Goal: Task Accomplishment & Management: Manage account settings

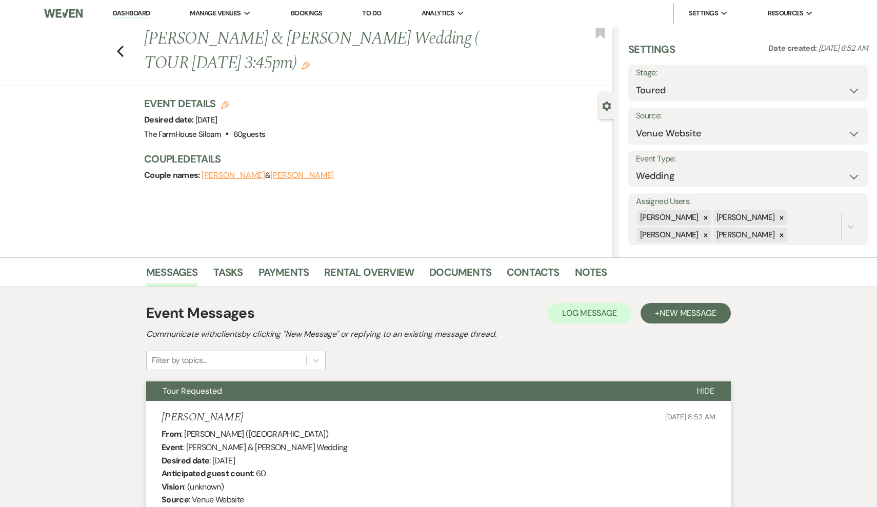
select select "5"
click at [120, 51] on icon "Previous" at bounding box center [120, 51] width 8 height 12
select select "5"
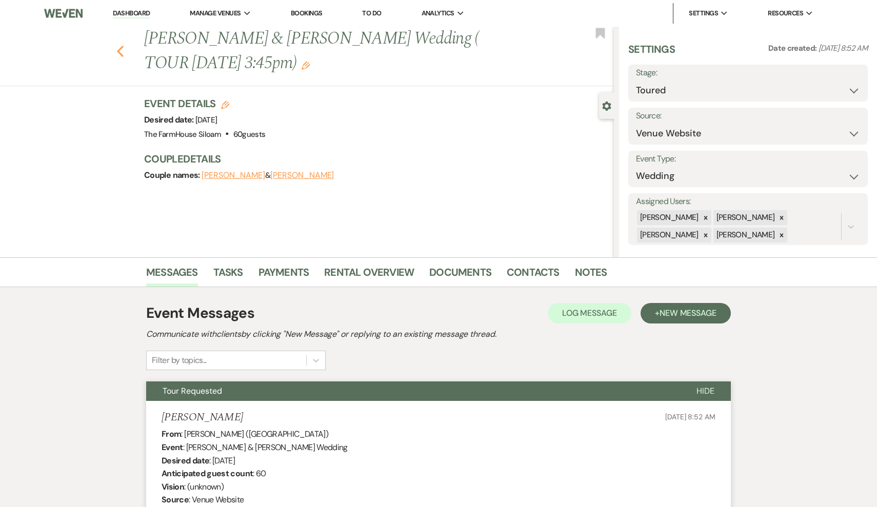
select select "5"
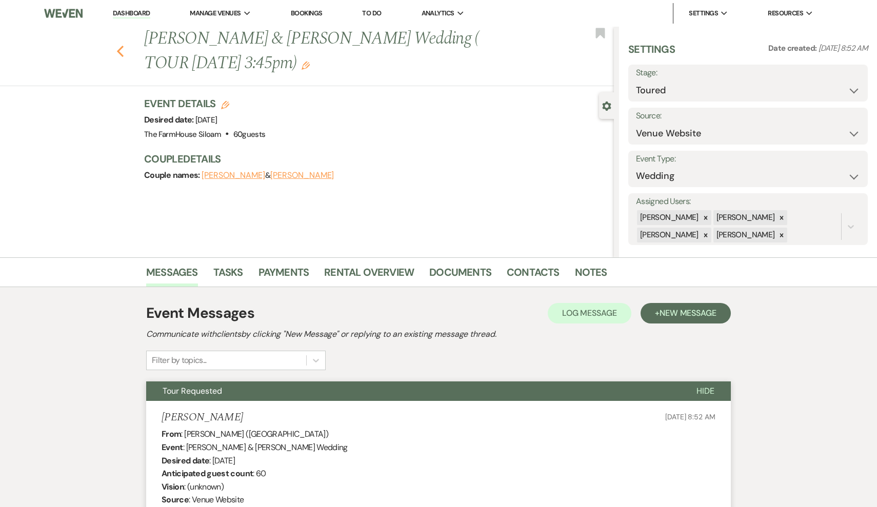
select select "5"
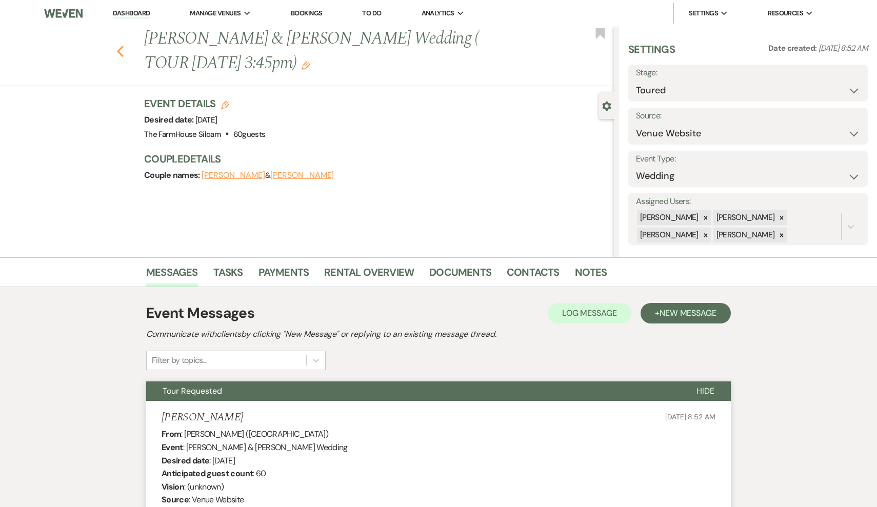
select select "5"
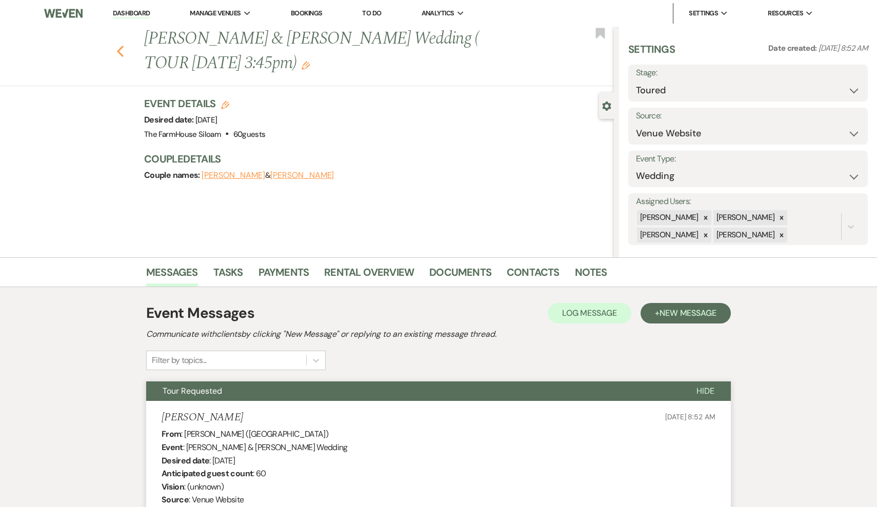
select select "5"
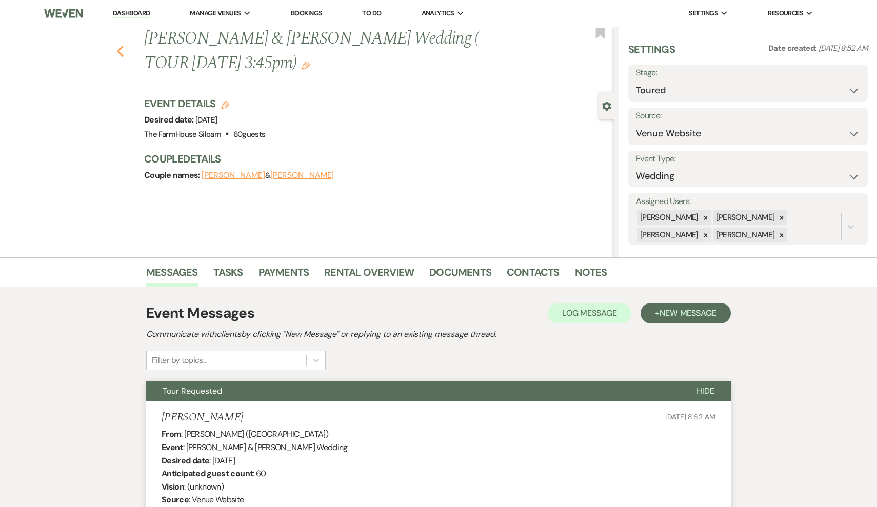
select select "5"
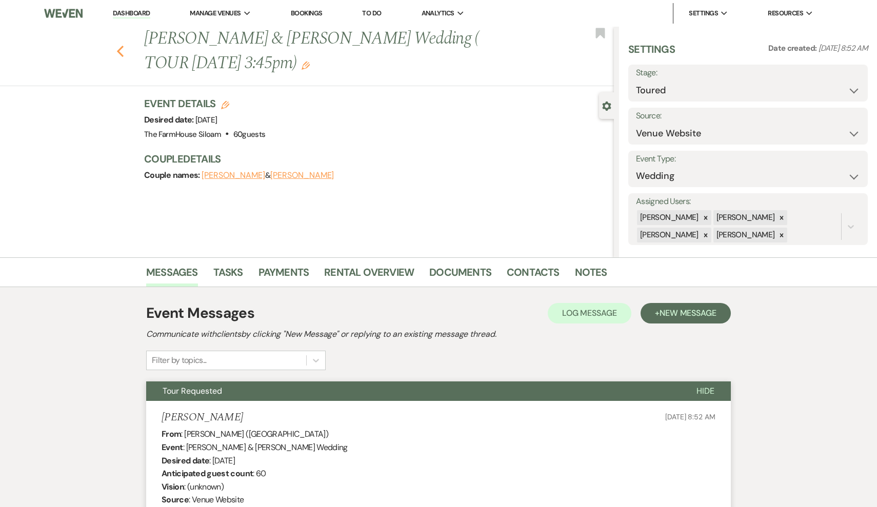
select select "5"
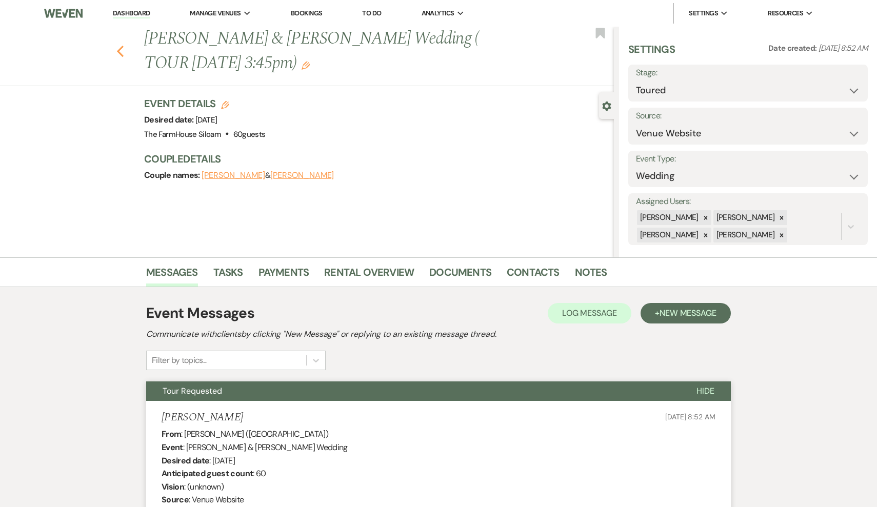
select select "5"
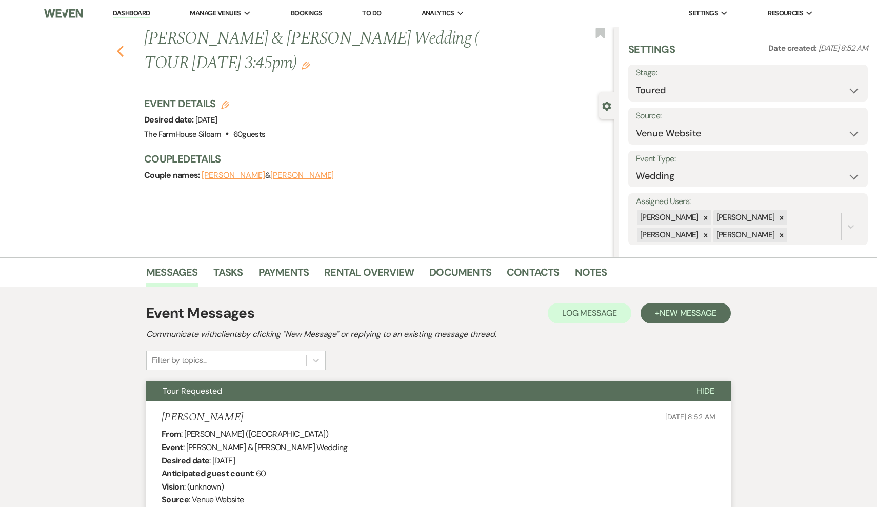
select select "5"
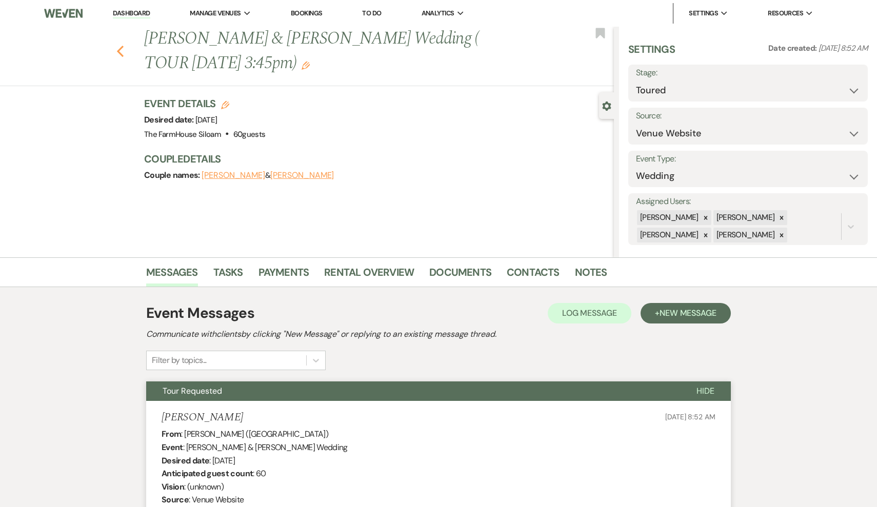
select select "5"
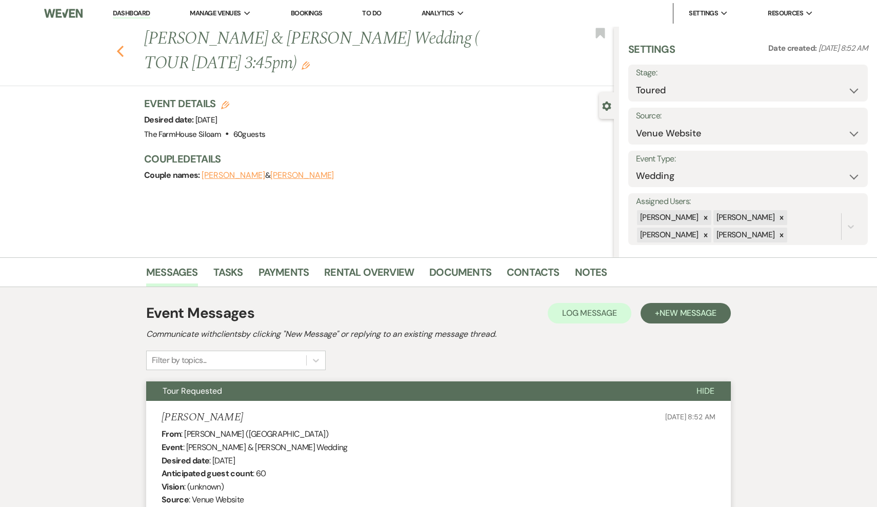
select select "5"
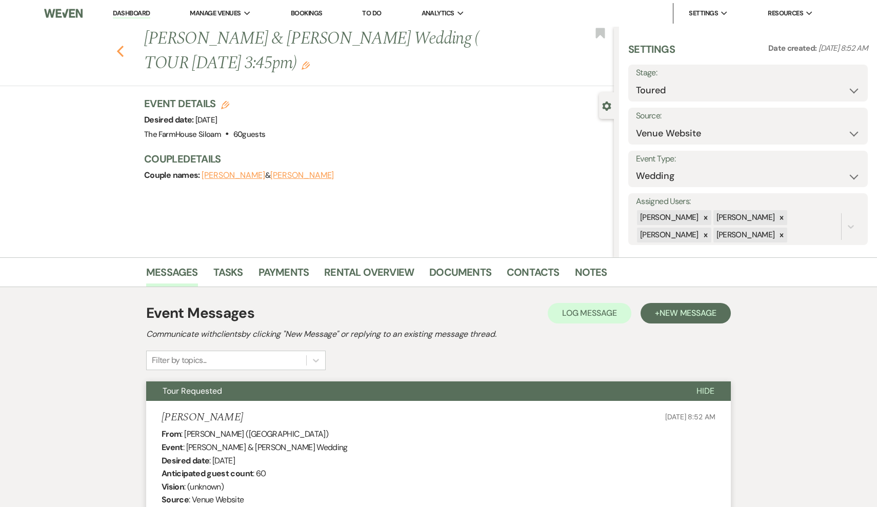
select select "5"
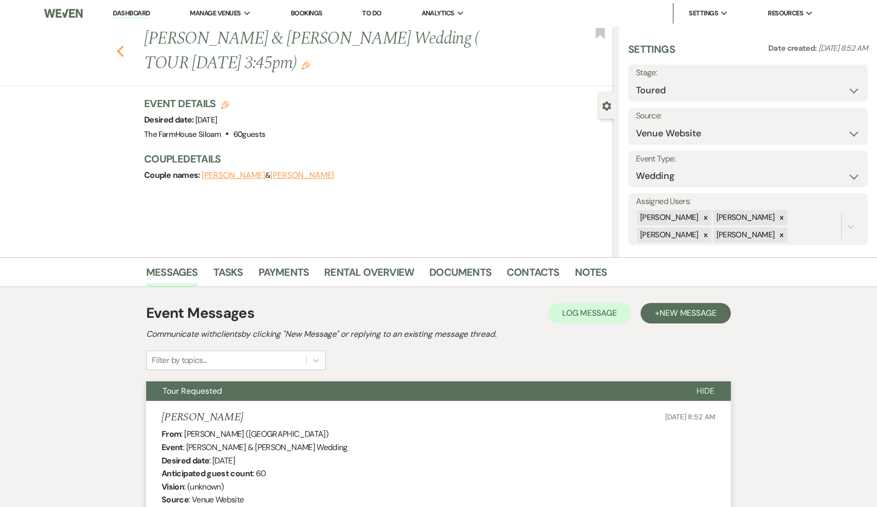
select select "5"
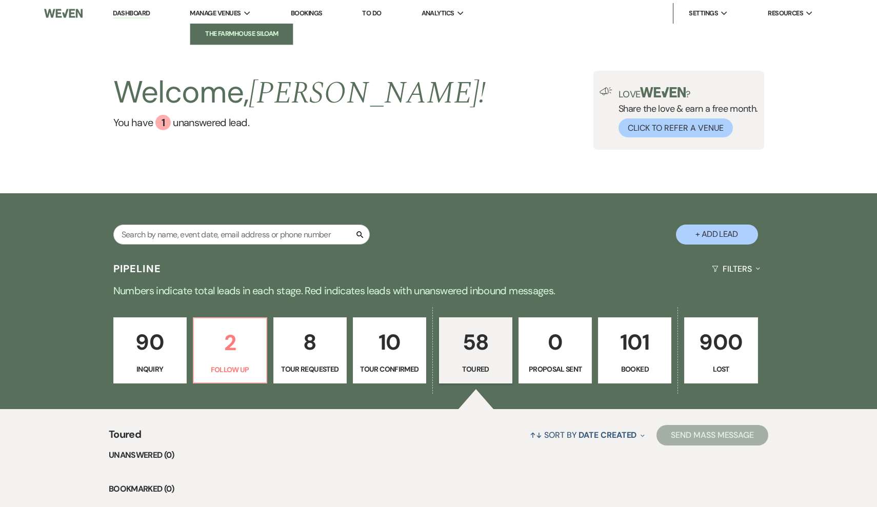
click at [252, 34] on li "The FarmHouse Siloam" at bounding box center [241, 34] width 92 height 10
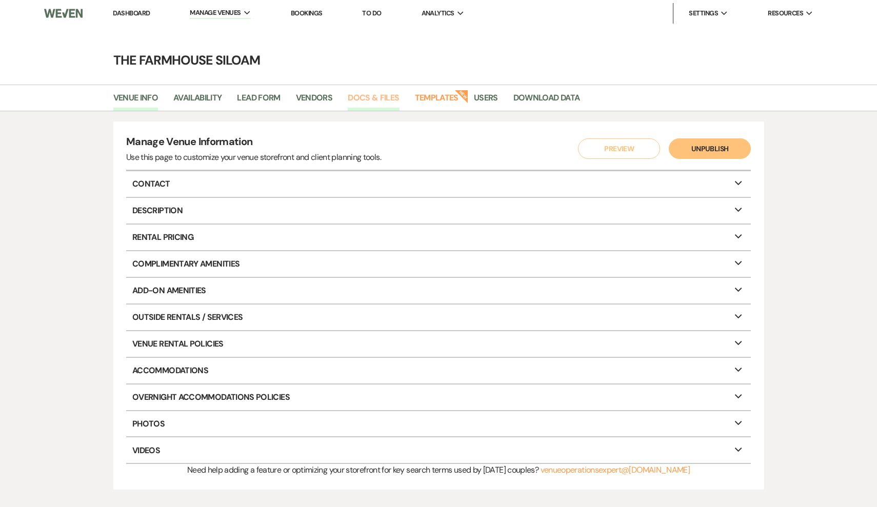
click at [375, 94] on link "Docs & Files" at bounding box center [373, 100] width 51 height 19
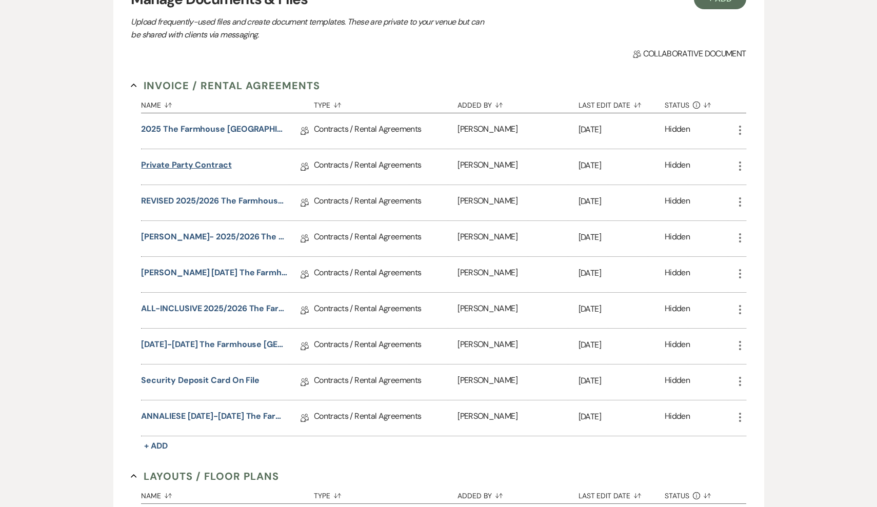
scroll to position [149, 0]
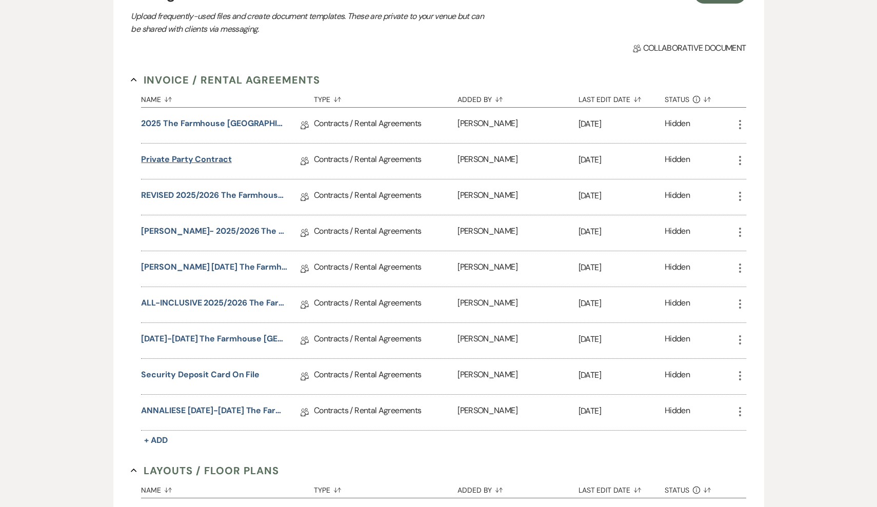
click at [188, 158] on link "Private Party Contract" at bounding box center [186, 161] width 90 height 16
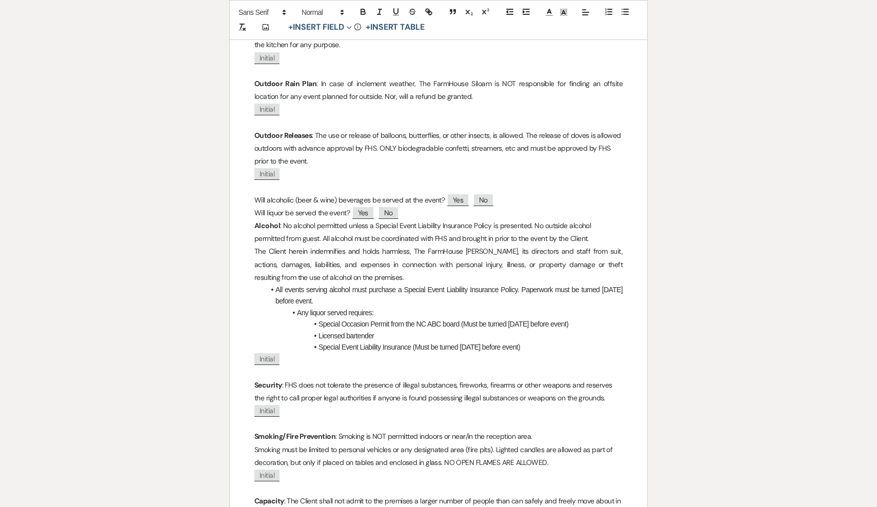
scroll to position [613, 0]
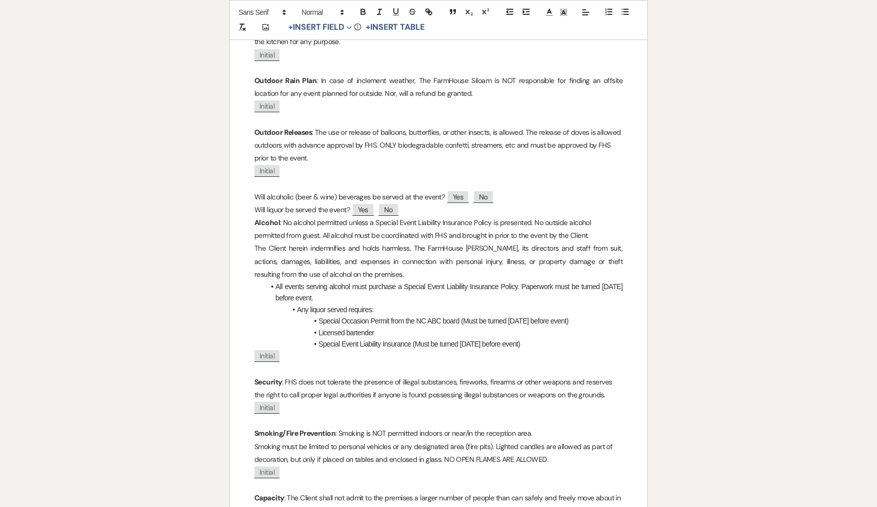
click at [312, 304] on li "Any liquor served requires:" at bounding box center [444, 309] width 358 height 11
click at [288, 230] on p "Alcohol : No alcohol permitted unless a Special Event Liability Insurance Polic…" at bounding box center [438, 229] width 368 height 26
click at [294, 231] on p "Alcohol : No alcohol permitted unless a Special Event Liability Insurance Polic…" at bounding box center [438, 229] width 368 height 26
click at [317, 315] on li "Special Occasion Permit from the NC ABC board (Must be turned [DATE] before eve…" at bounding box center [444, 320] width 358 height 11
click at [319, 338] on li "Licensed bartender" at bounding box center [444, 332] width 358 height 11
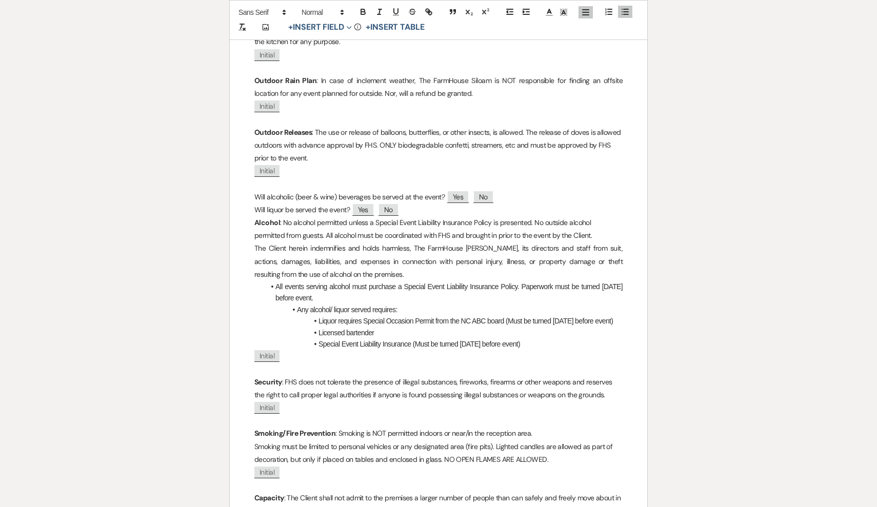
click at [338, 327] on li "Liquor requires Special Occasion Permit from the NC ABC board (Must be turned […" at bounding box center [444, 320] width 358 height 11
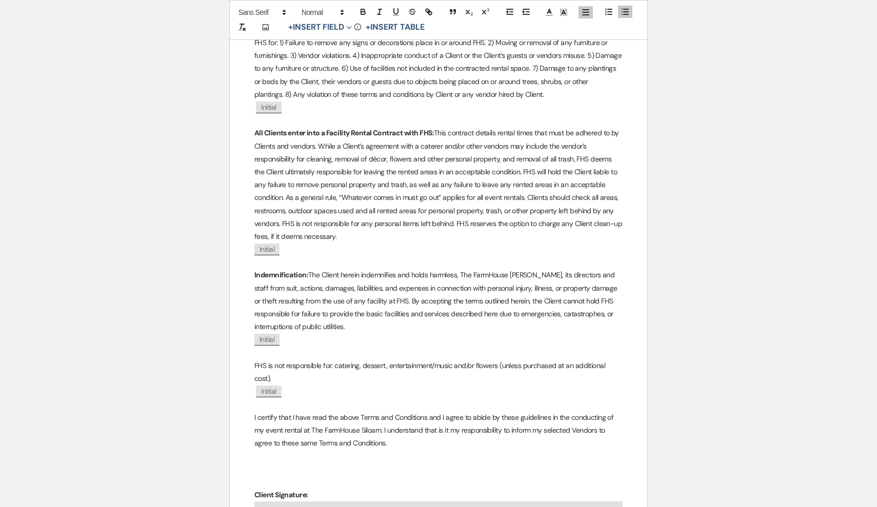
scroll to position [1381, 0]
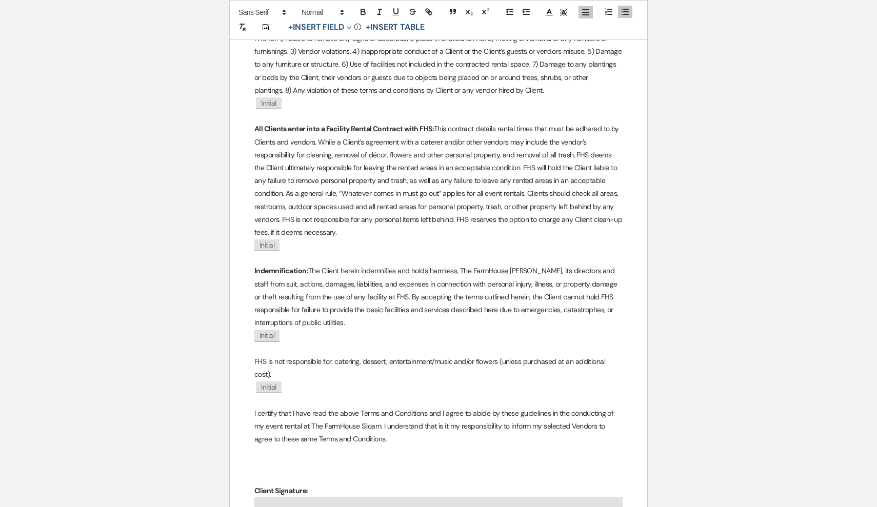
click at [334, 355] on p "FHS is not responsible for: catering, dessert, entertainment/music and/or flowe…" at bounding box center [438, 368] width 368 height 26
click at [453, 355] on p "FHS is not responsible for: catering, dessert, entertainment/music and/or flowe…" at bounding box center [438, 368] width 368 height 26
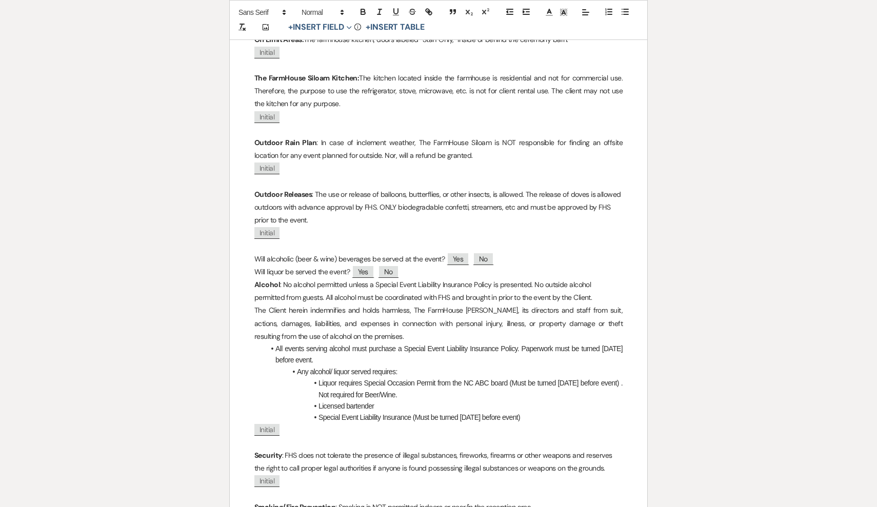
scroll to position [553, 0]
click at [379, 399] on li "Licensed bartender" at bounding box center [444, 404] width 358 height 11
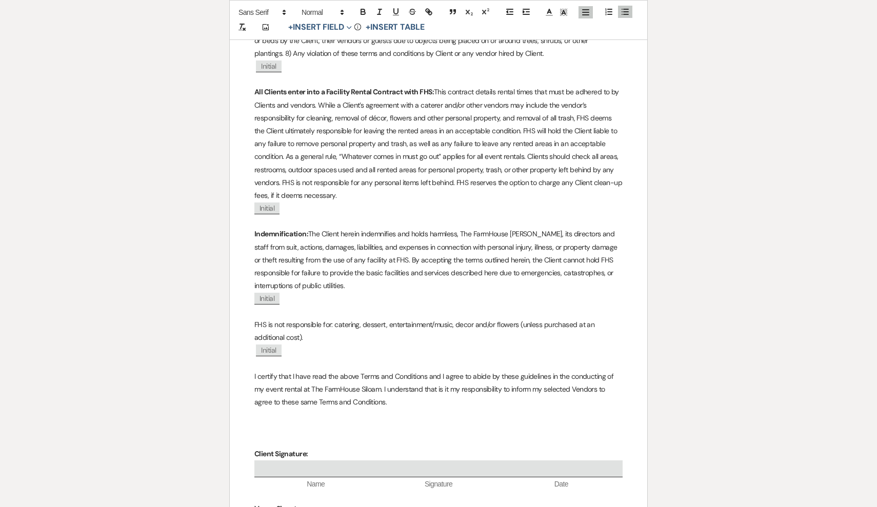
scroll to position [1458, 0]
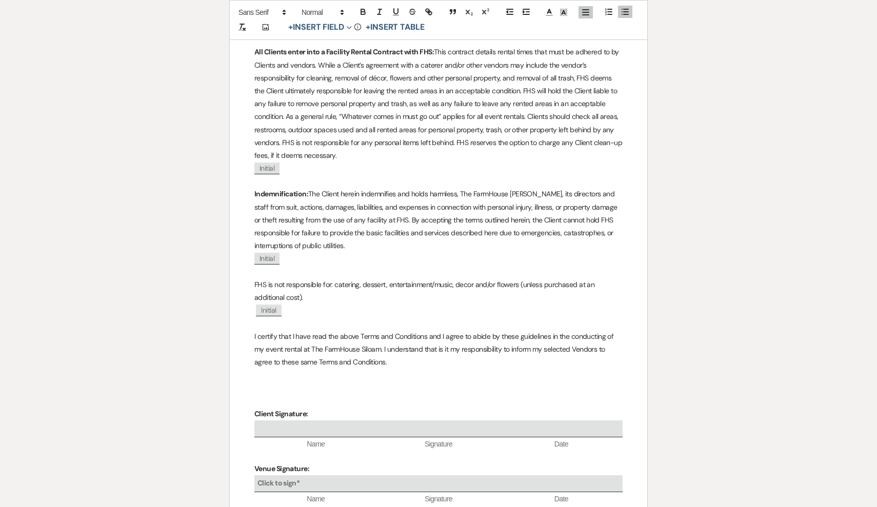
click at [344, 287] on p "FHS is not responsible for: catering, dessert, entertainment/music, decor and/o…" at bounding box center [438, 291] width 368 height 26
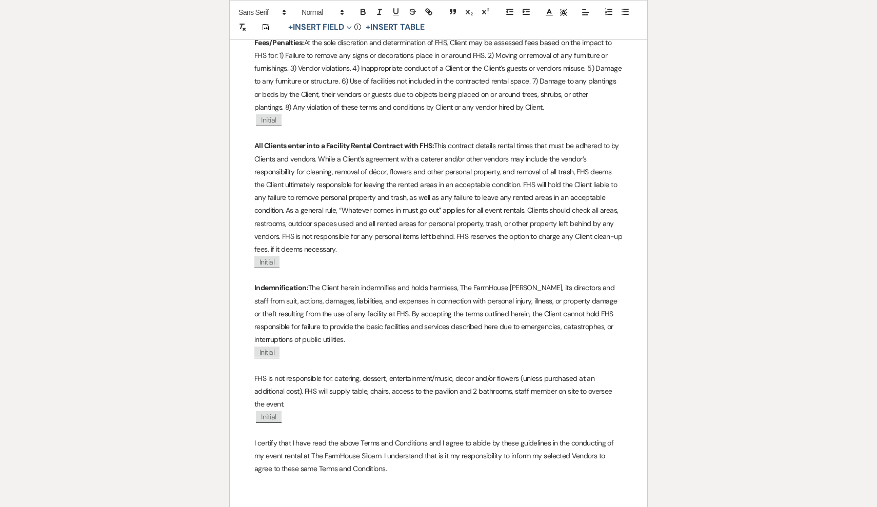
scroll to position [1363, 0]
click at [370, 237] on p "All Clients enter into a Facility Rental Contract with FHS: This contract detai…" at bounding box center [438, 198] width 368 height 116
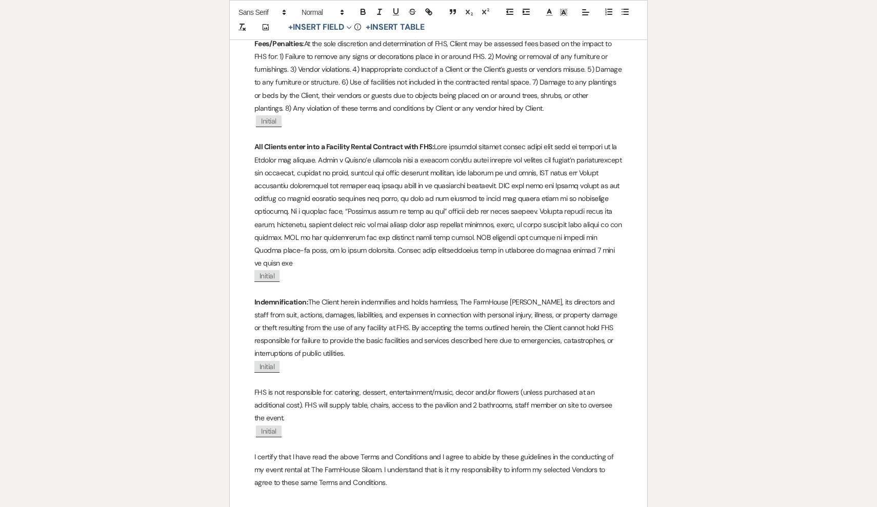
click at [389, 240] on p "All Clients enter into a Facility Rental Contract with FHS:" at bounding box center [438, 204] width 368 height 129
click at [577, 239] on p "All Clients enter into a Facility Rental Contract with FHS:" at bounding box center [438, 204] width 368 height 129
click at [536, 240] on p "All Clients enter into a Facility Rental Contract with FHS:" at bounding box center [438, 204] width 368 height 129
click at [592, 243] on p "All Clients enter into a Facility Rental Contract with FHS:" at bounding box center [438, 204] width 368 height 129
click at [357, 254] on p "All Clients enter into a Facility Rental Contract with FHS:" at bounding box center [438, 204] width 368 height 129
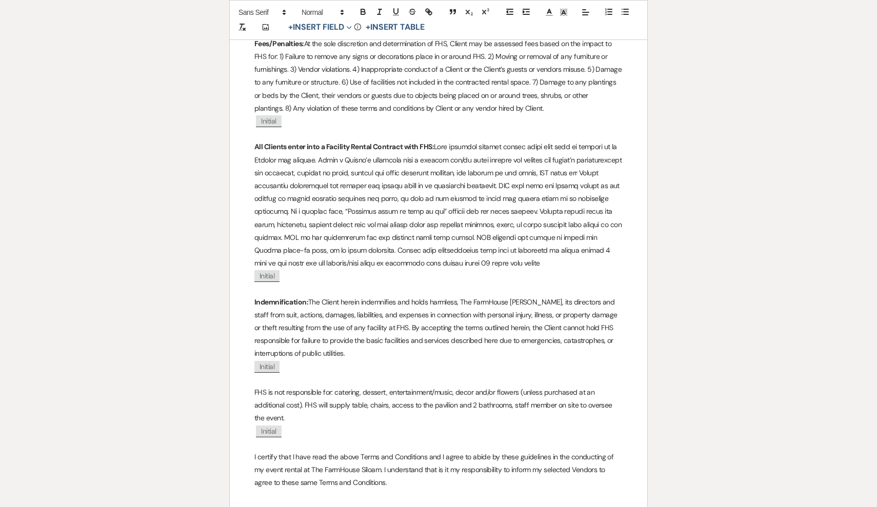
click at [480, 253] on p "All Clients enter into a Facility Rental Contract with FHS:" at bounding box center [438, 204] width 368 height 129
click at [310, 240] on p "All Clients enter into a Facility Rental Contract with FHS:" at bounding box center [438, 204] width 368 height 129
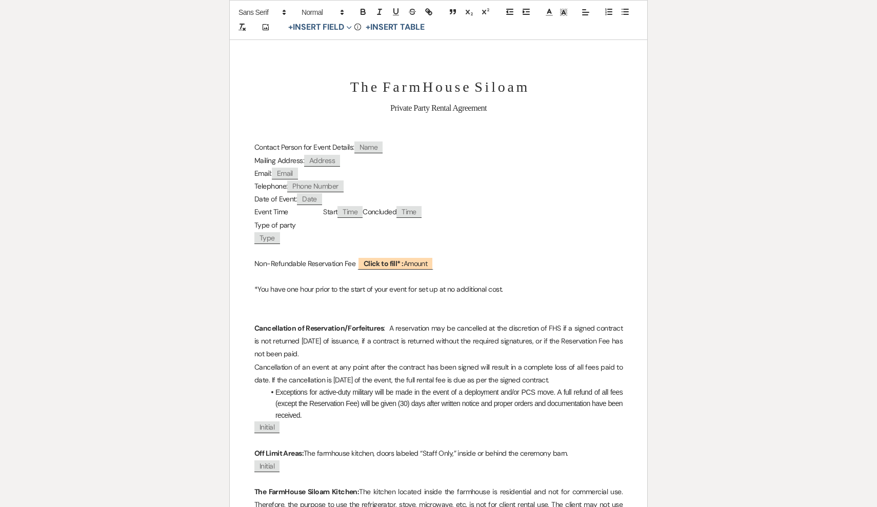
scroll to position [136, 0]
click at [457, 263] on p "Non-Refundable Reservation Fee ﻿ Click to fill* : Amount ﻿" at bounding box center [438, 264] width 368 height 13
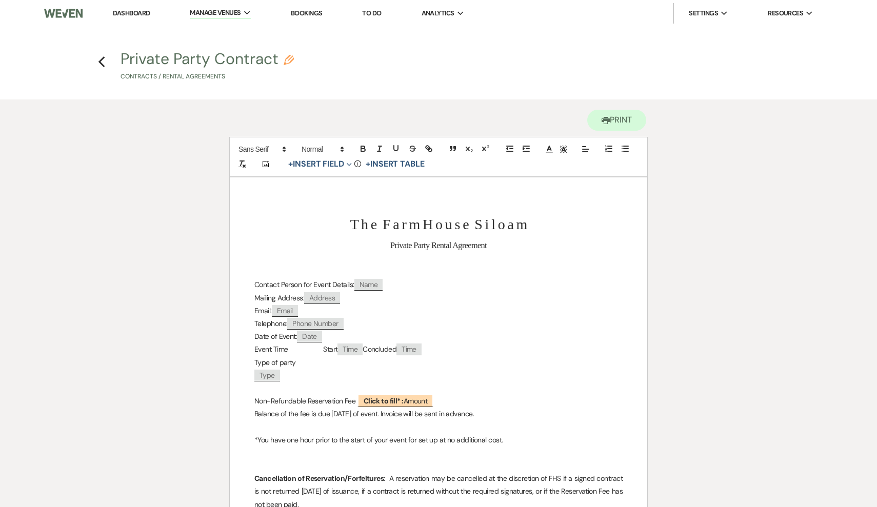
scroll to position [0, 0]
click at [102, 58] on use "button" at bounding box center [101, 61] width 7 height 11
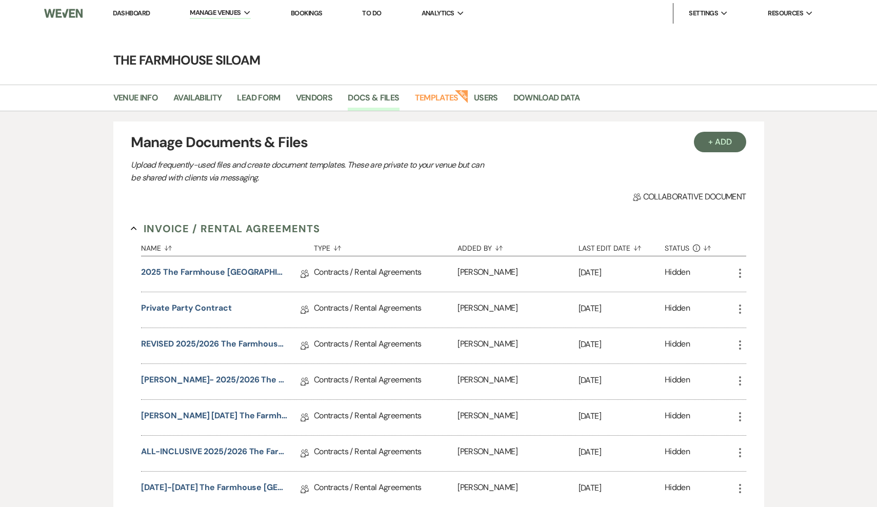
click at [127, 13] on link "Dashboard" at bounding box center [131, 13] width 37 height 9
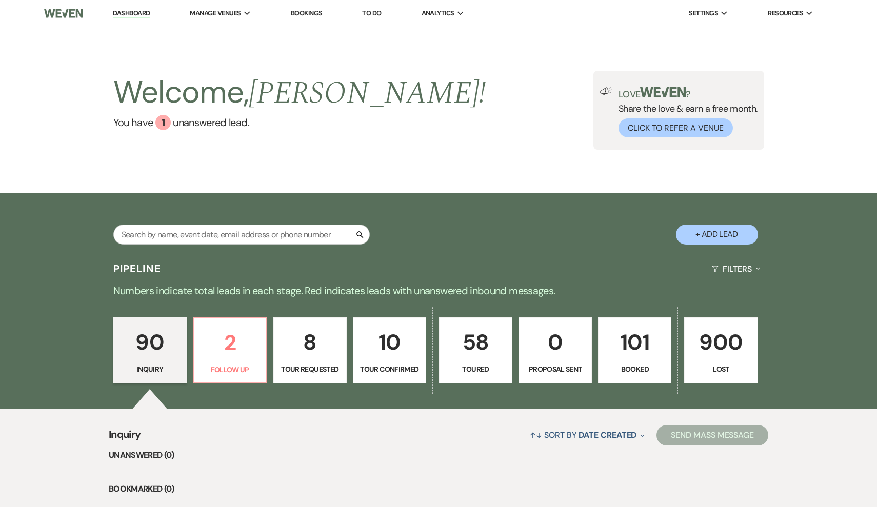
click at [149, 353] on p "90" at bounding box center [150, 342] width 60 height 34
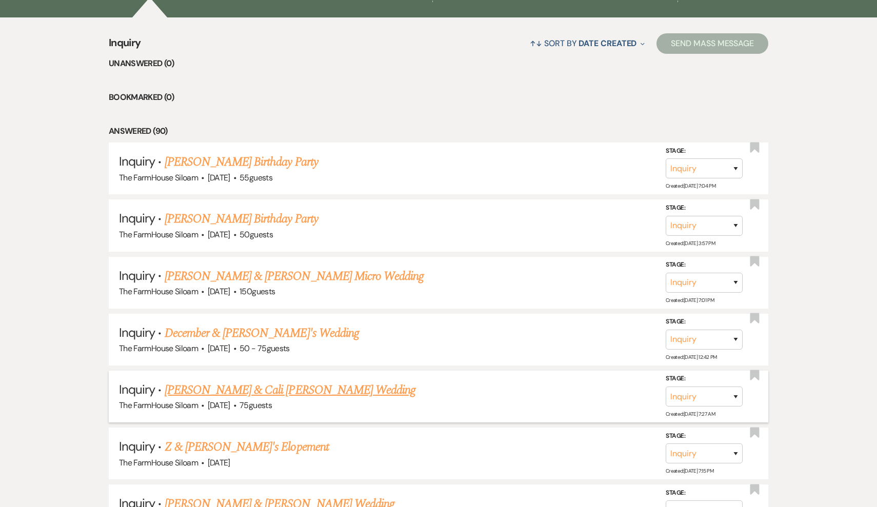
scroll to position [387, 0]
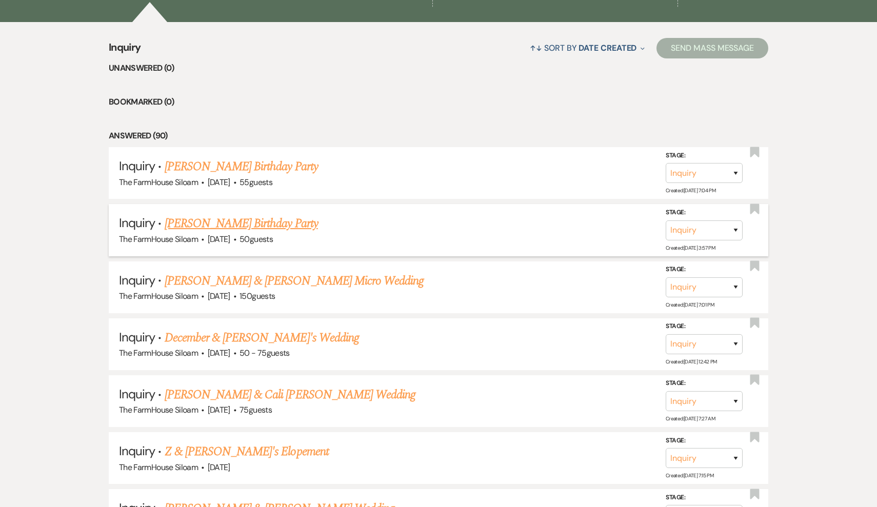
click at [228, 223] on link "[PERSON_NAME] Birthday Party" at bounding box center [241, 223] width 153 height 18
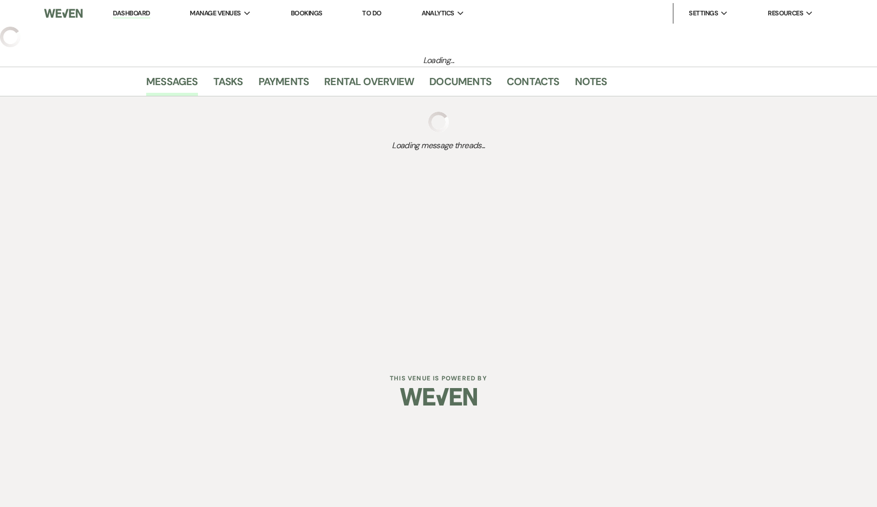
select select "3"
select select "4"
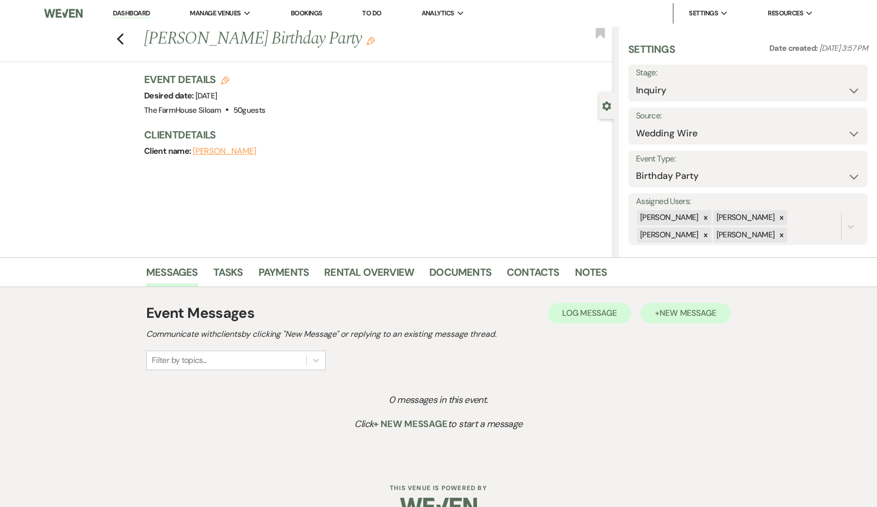
click at [672, 312] on span "New Message" at bounding box center [687, 313] width 57 height 11
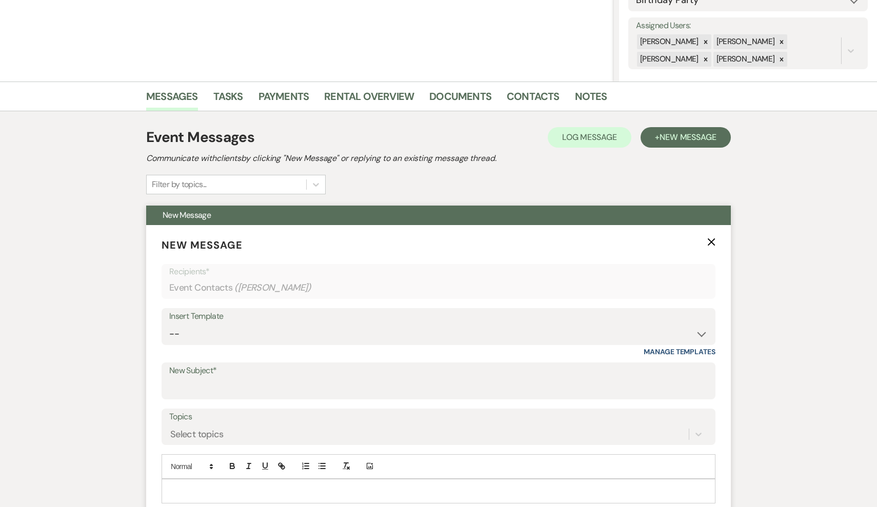
scroll to position [253, 0]
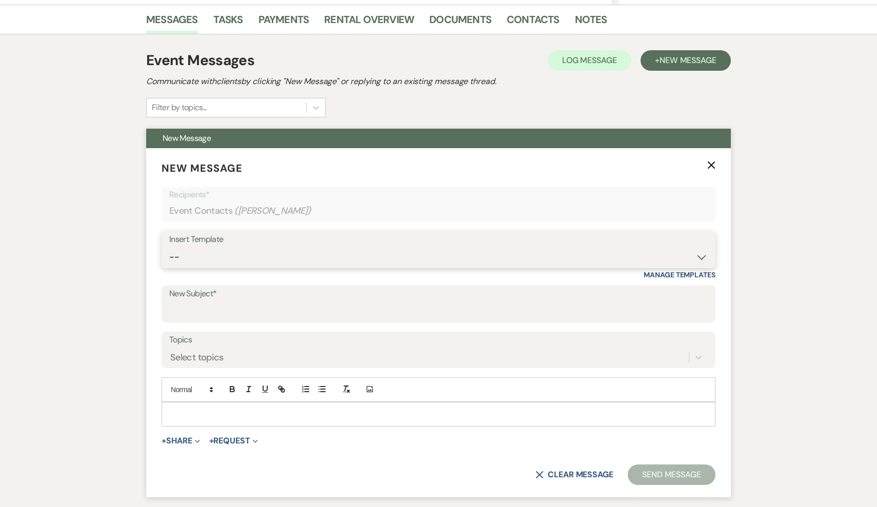
select select "1648"
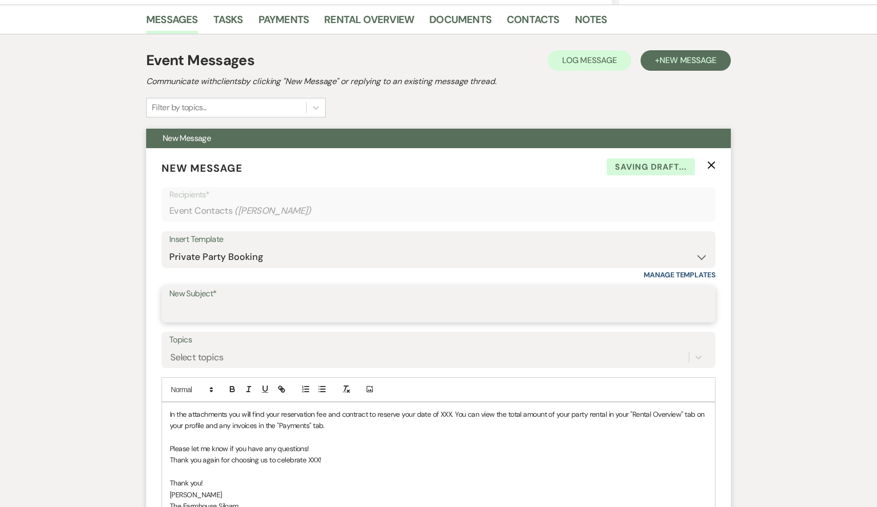
click at [283, 315] on input "New Subject*" at bounding box center [438, 311] width 538 height 20
type input "Your Birthday Party at The [GEOGRAPHIC_DATA]"
click at [169, 412] on div "In the attachments you will find your reservation fee and contract to reserve y…" at bounding box center [438, 460] width 553 height 116
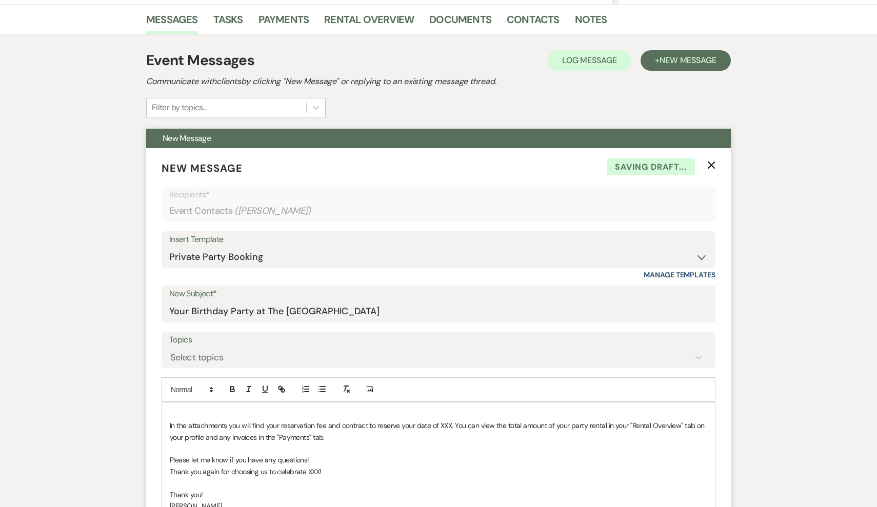
click at [190, 409] on p at bounding box center [438, 414] width 537 height 11
click at [454, 425] on span "In the attachments you will find your reservation fee and contract to reserve y…" at bounding box center [438, 431] width 536 height 21
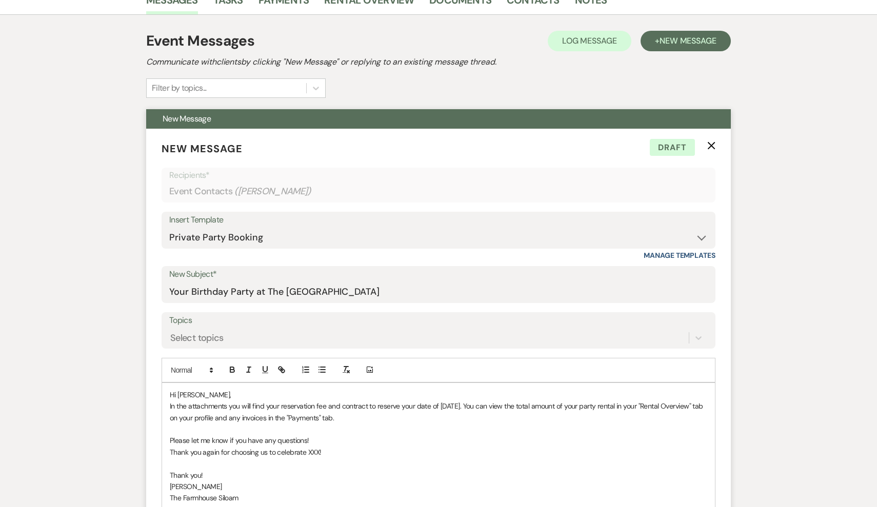
scroll to position [283, 0]
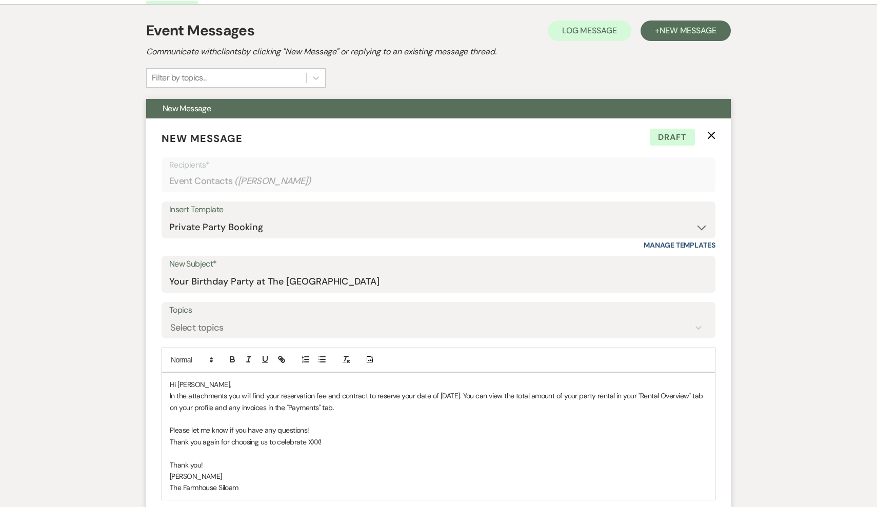
click at [319, 440] on span "Thank you again for choosing us to celebrate XXX!" at bounding box center [246, 441] width 152 height 9
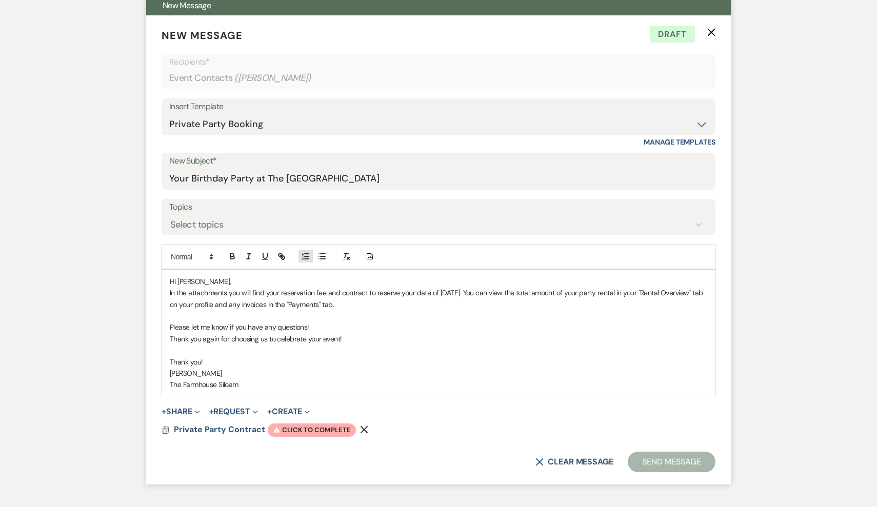
scroll to position [387, 0]
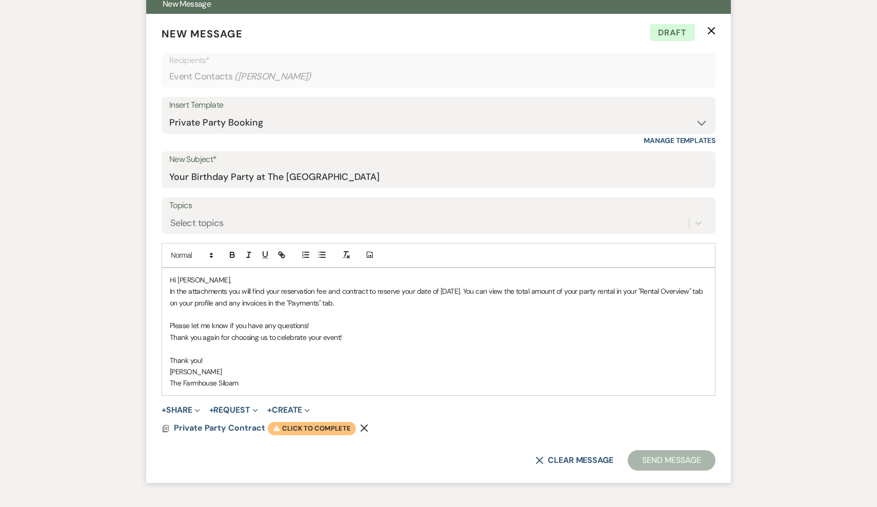
click at [318, 425] on span "Warning Click to complete" at bounding box center [312, 428] width 88 height 13
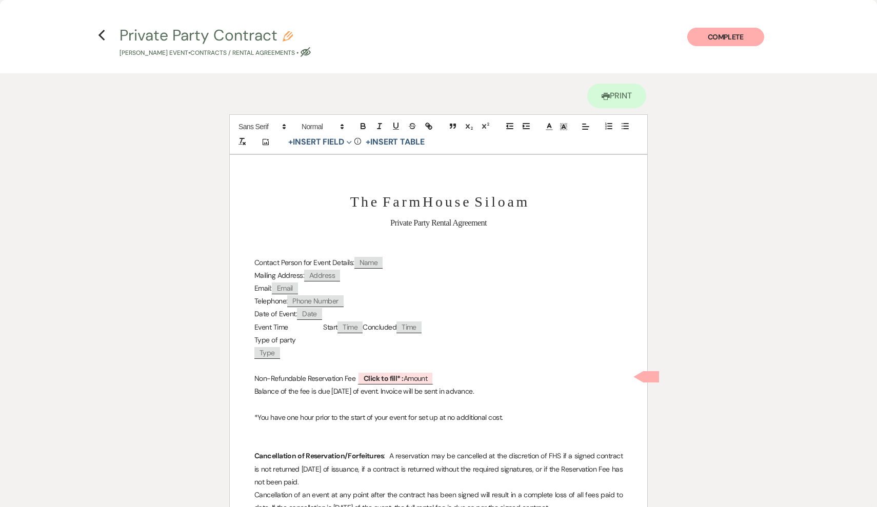
click at [376, 261] on span "Name" at bounding box center [368, 263] width 29 height 12
select select "client"
select select "Name"
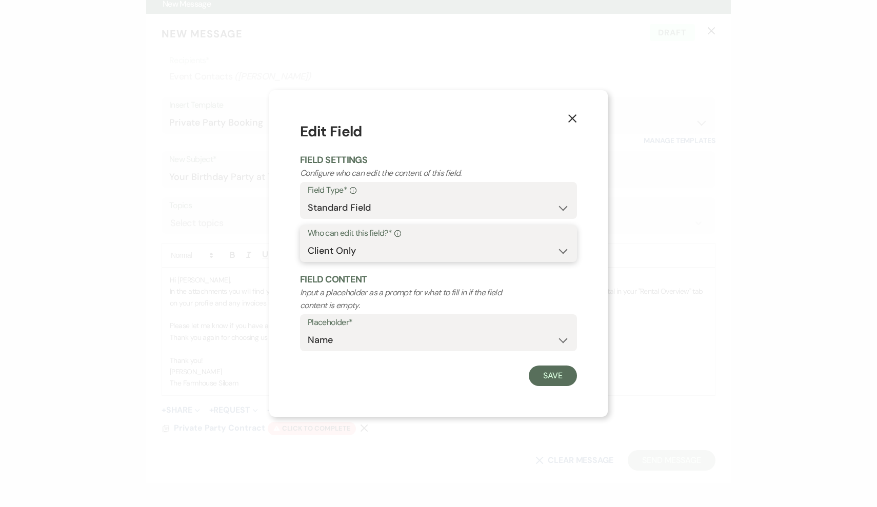
select select "clientAndOwner"
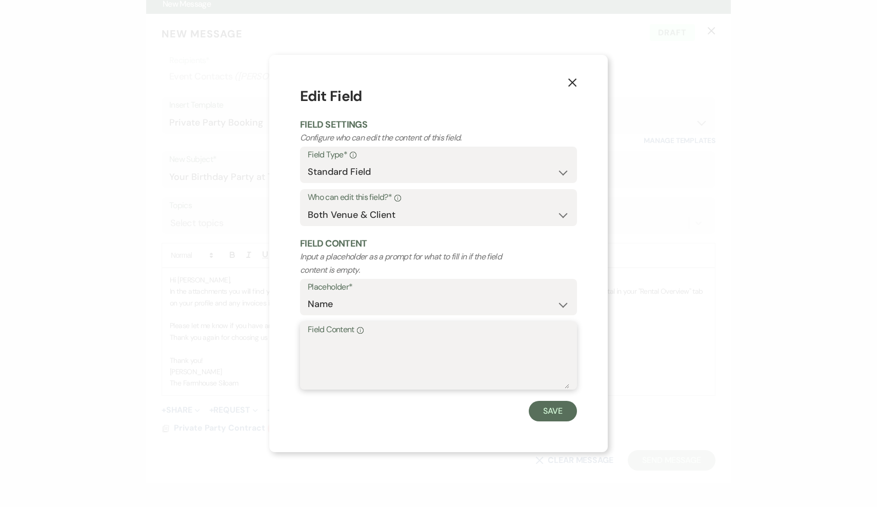
click at [354, 363] on textarea "Field Content Info" at bounding box center [438, 362] width 261 height 51
type textarea "[PERSON_NAME]"
click at [551, 410] on button "Save" at bounding box center [553, 411] width 48 height 21
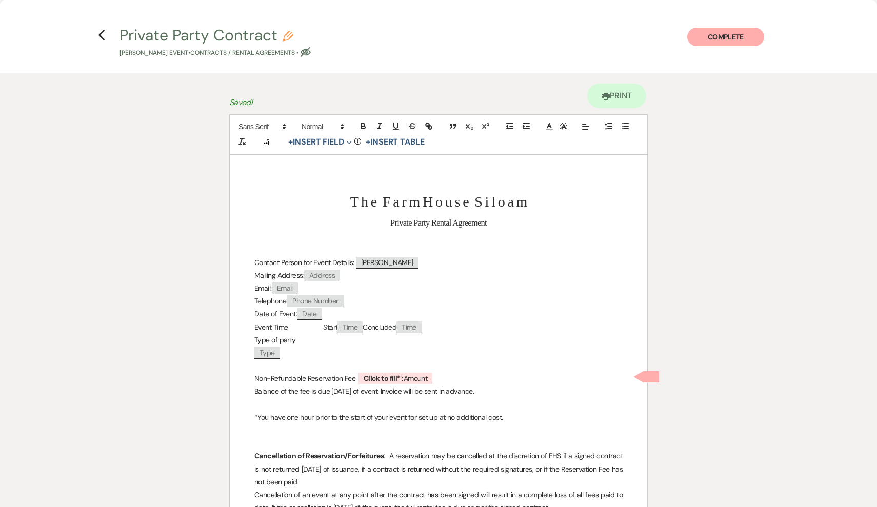
click at [310, 313] on span "Date" at bounding box center [309, 314] width 25 height 12
select select "client"
select select "Date"
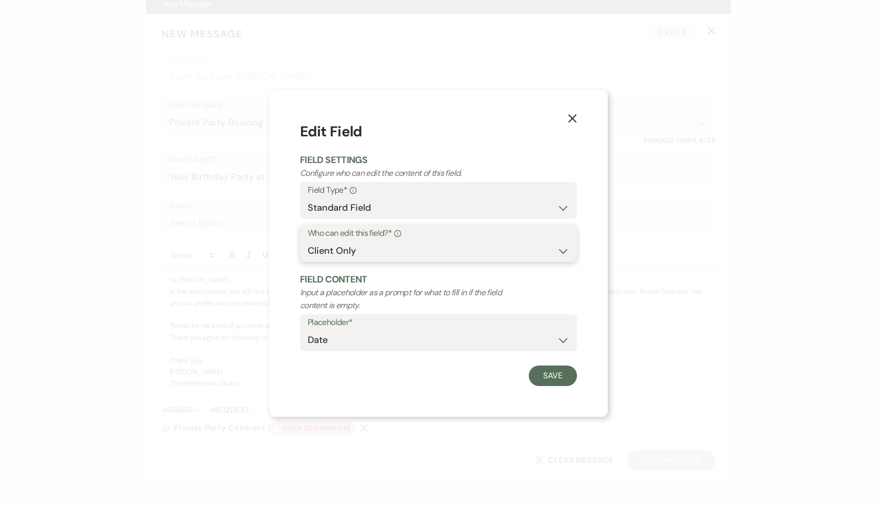
select select "clientAndOwner"
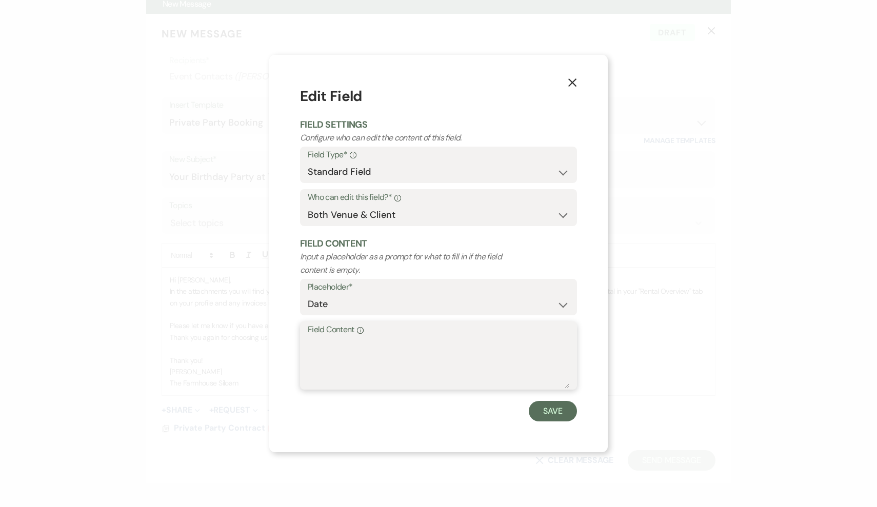
click at [345, 342] on textarea "Field Content Info" at bounding box center [438, 362] width 261 height 51
type textarea "[DATE]"
click at [559, 410] on button "Save" at bounding box center [553, 411] width 48 height 21
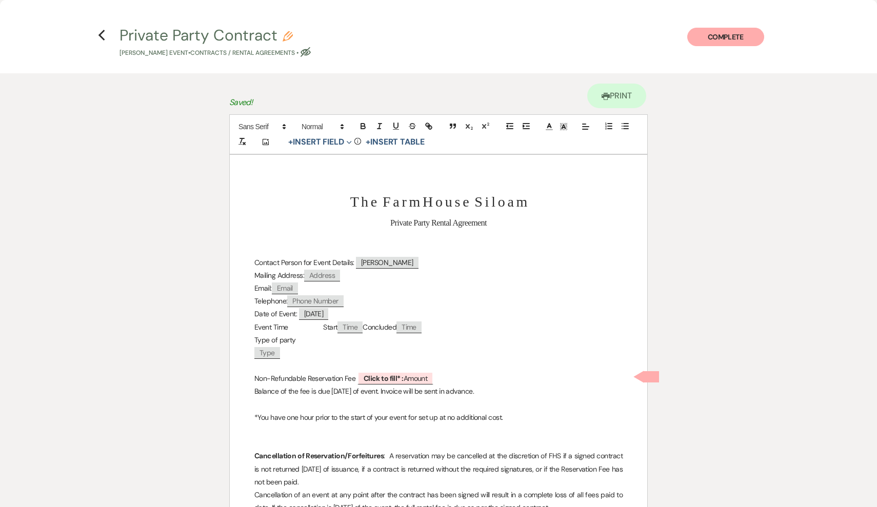
click at [344, 328] on span "Time" at bounding box center [349, 327] width 25 height 12
select select "client"
select select "Time"
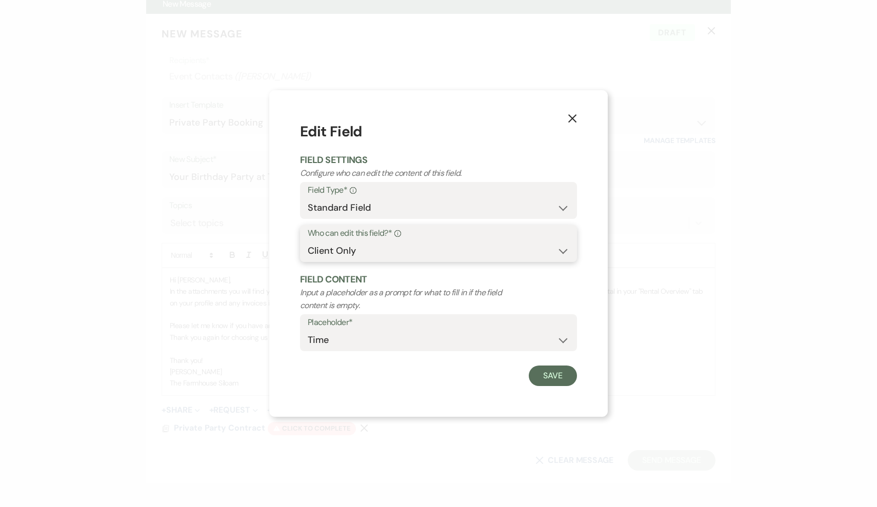
select select "clientAndOwner"
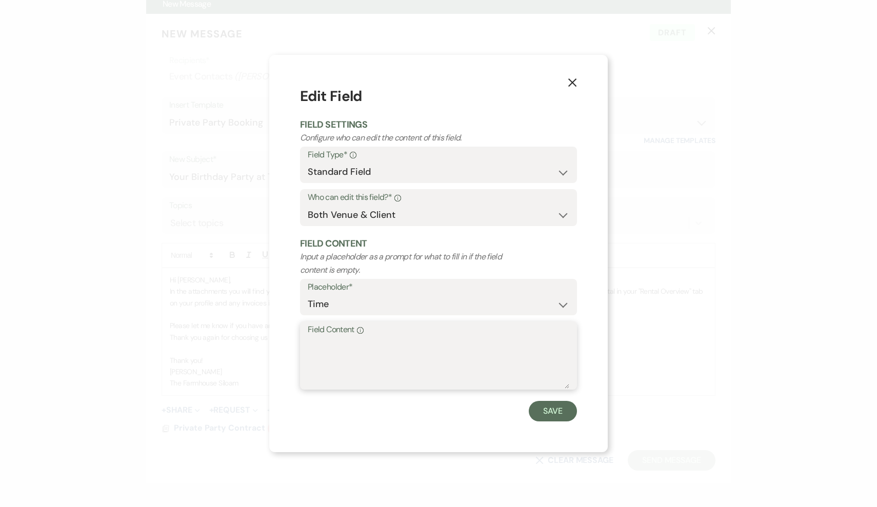
click at [336, 351] on textarea "Field Content Info" at bounding box center [438, 362] width 261 height 51
type textarea "2pm"
click at [557, 413] on button "Save" at bounding box center [553, 411] width 48 height 21
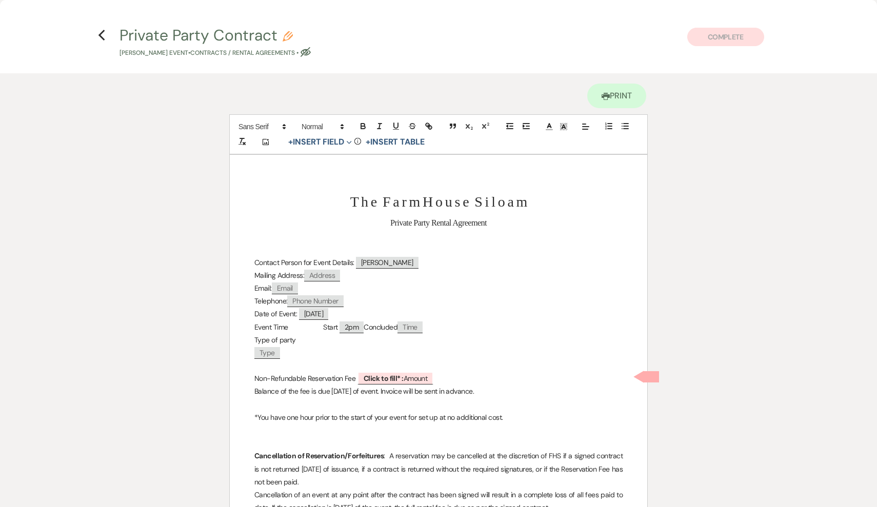
click at [417, 327] on span "Time" at bounding box center [409, 327] width 25 height 12
select select "client"
select select "Time"
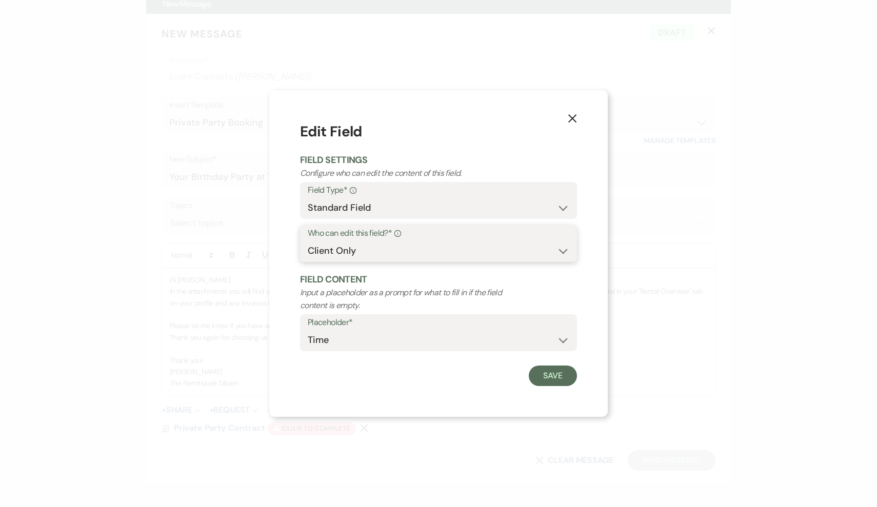
select select "clientAndOwner"
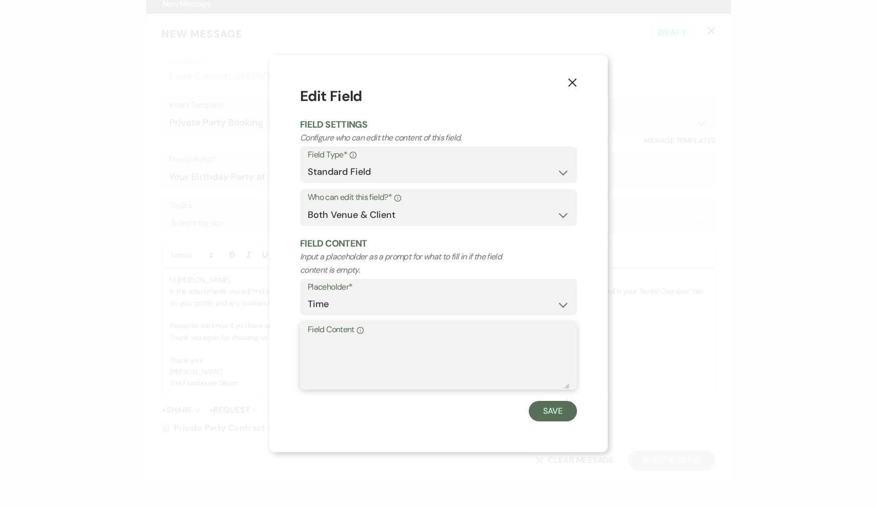
click at [355, 344] on textarea "Field Content Info" at bounding box center [438, 362] width 261 height 51
type textarea "5pm"
click at [548, 405] on button "Save" at bounding box center [553, 411] width 48 height 21
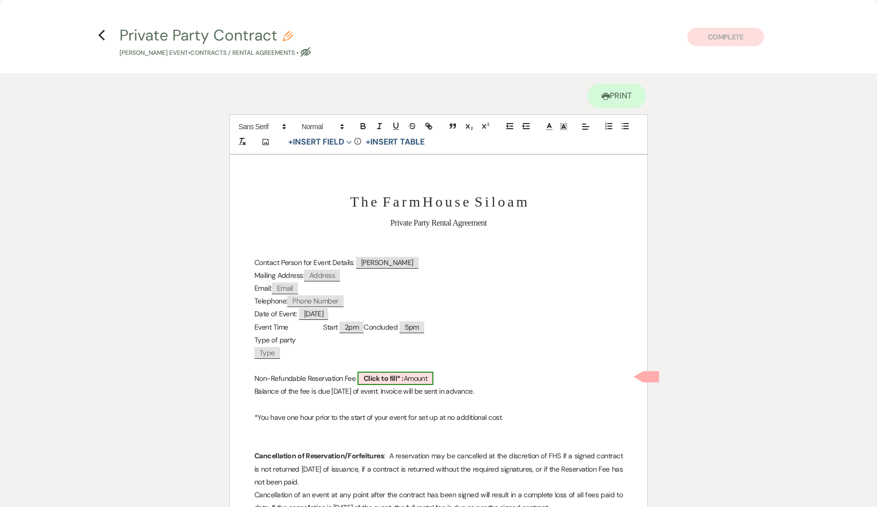
click at [412, 377] on span "Click to fill* : Amount" at bounding box center [395, 378] width 76 height 13
select select "owner"
select select "Amount"
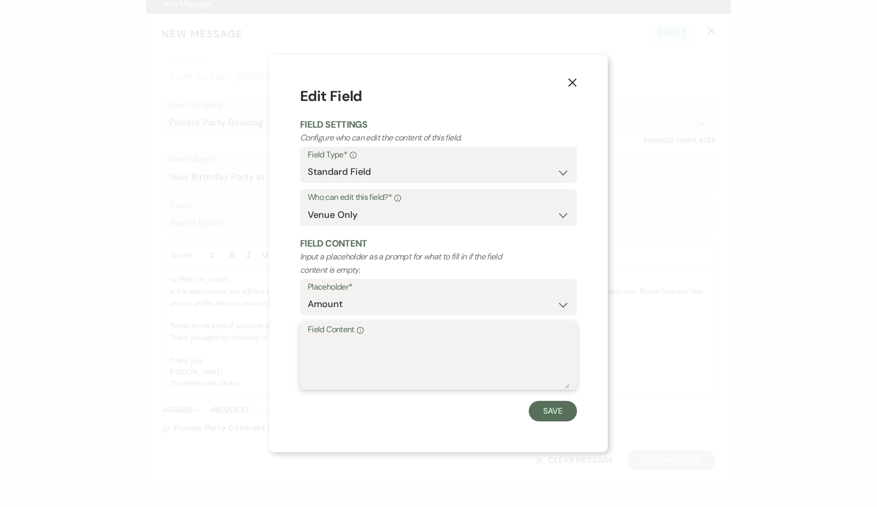
click at [362, 355] on textarea "Field Content Info" at bounding box center [438, 362] width 261 height 51
type textarea "$150"
click at [560, 411] on button "Save" at bounding box center [553, 411] width 48 height 21
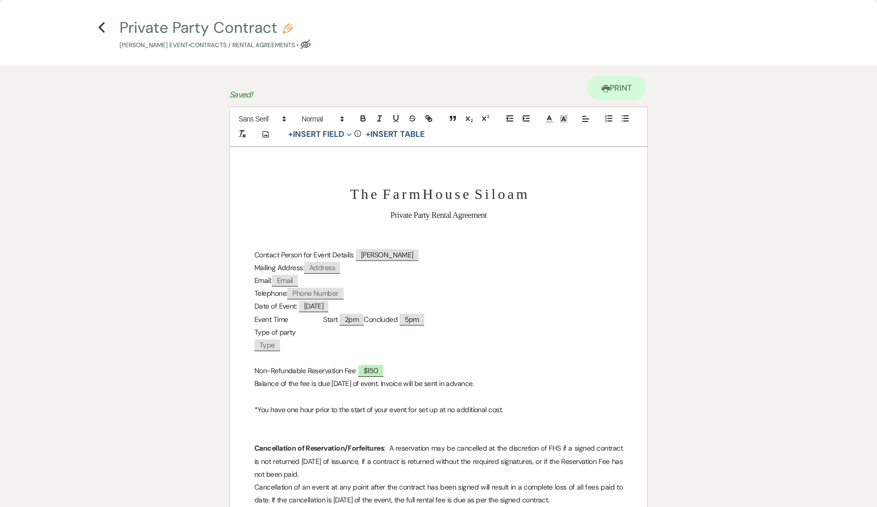
scroll to position [10, 0]
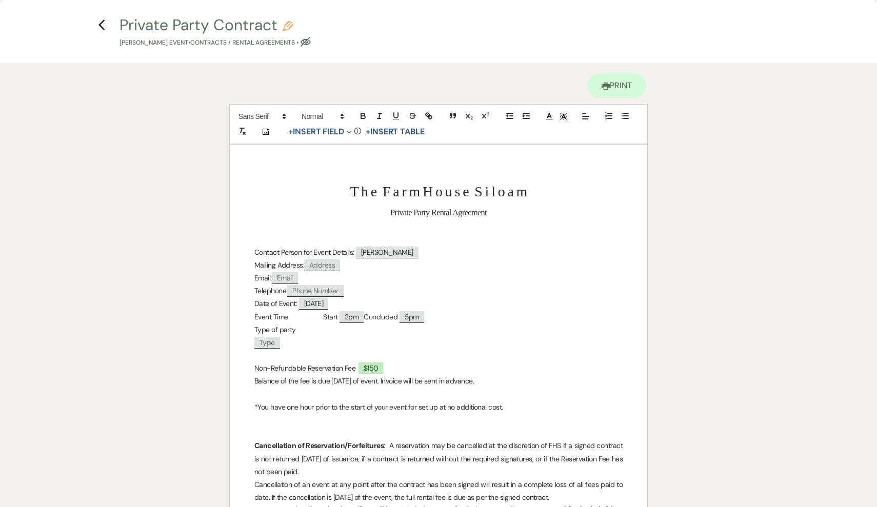
click at [493, 380] on p "Balance of the fee is due [DATE] of event. Invoice will be sent in advance." at bounding box center [438, 381] width 368 height 13
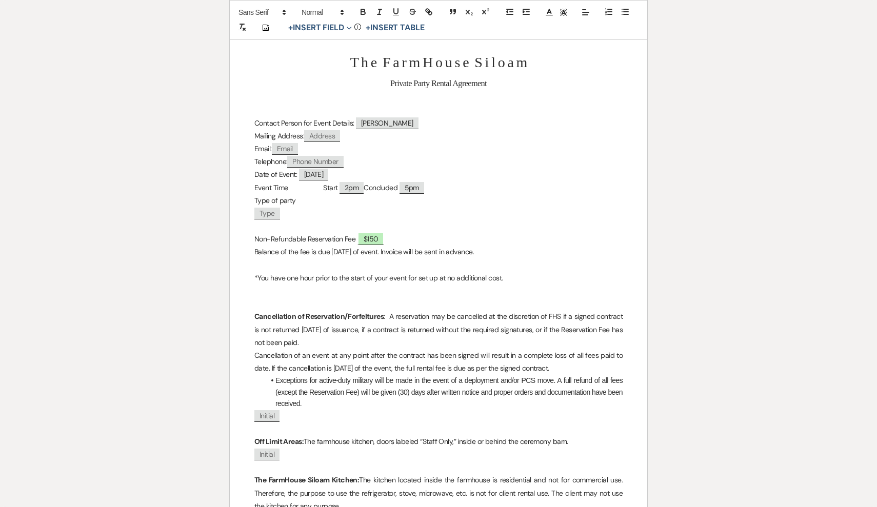
scroll to position [142, 0]
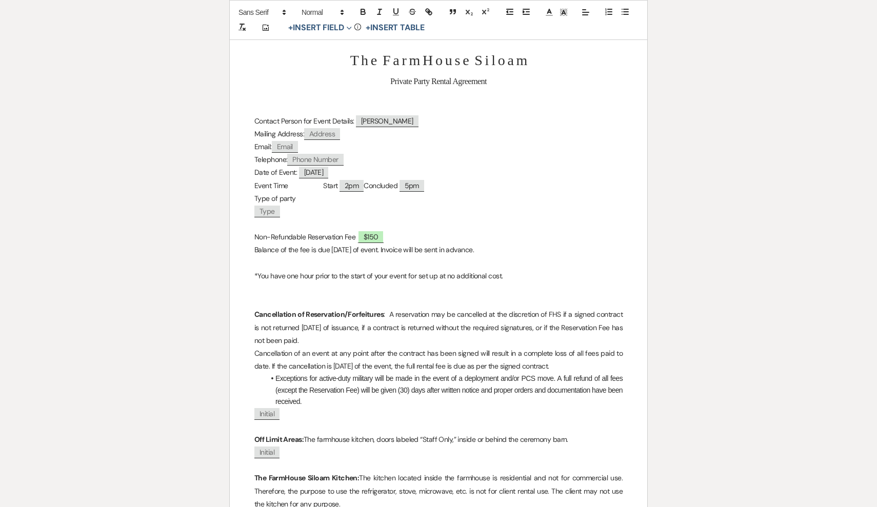
click at [265, 210] on span "Type" at bounding box center [267, 212] width 26 height 12
select select "client"
select select "Type"
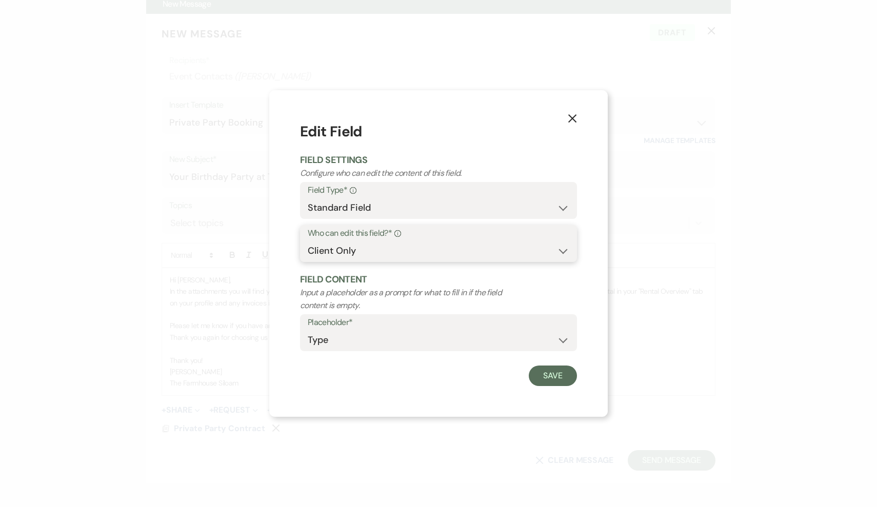
select select "clientAndOwner"
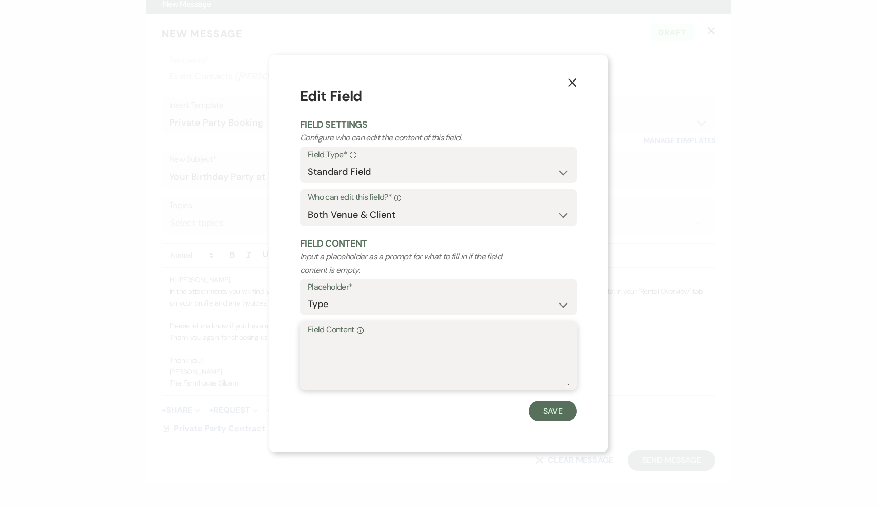
click at [336, 338] on textarea "Field Content Info" at bounding box center [438, 362] width 261 height 51
type textarea "80th Birthday Party"
click at [555, 407] on button "Save" at bounding box center [553, 411] width 48 height 21
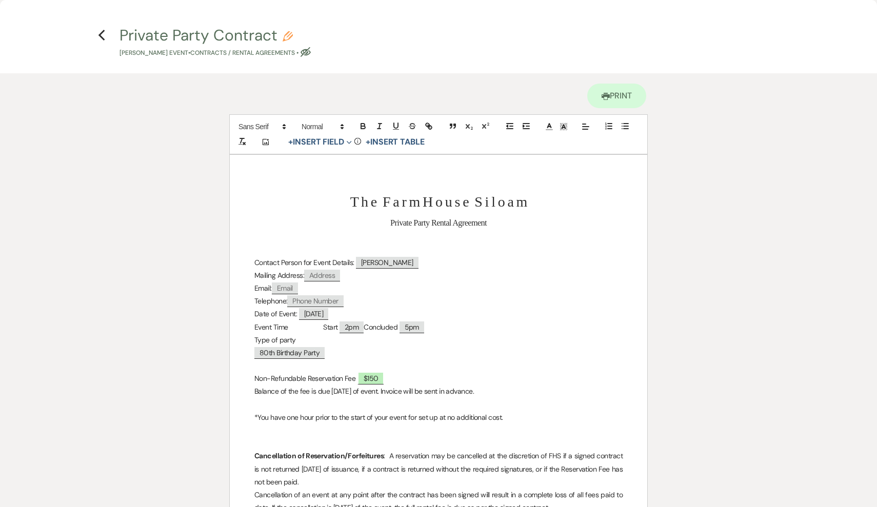
scroll to position [0, 0]
click at [103, 34] on icon "Previous" at bounding box center [102, 35] width 8 height 12
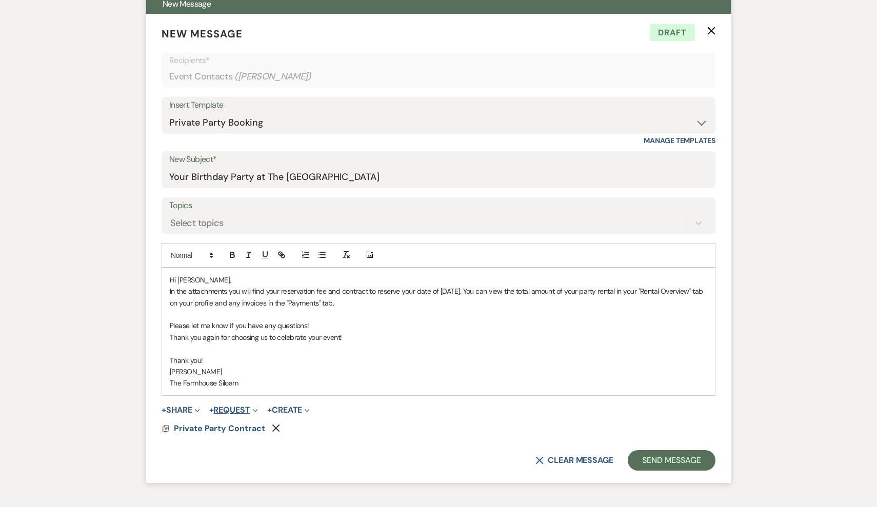
click at [227, 406] on button "+ Request Expand" at bounding box center [233, 410] width 49 height 8
click at [237, 426] on button "Generate Payment Payment" at bounding box center [281, 430] width 144 height 18
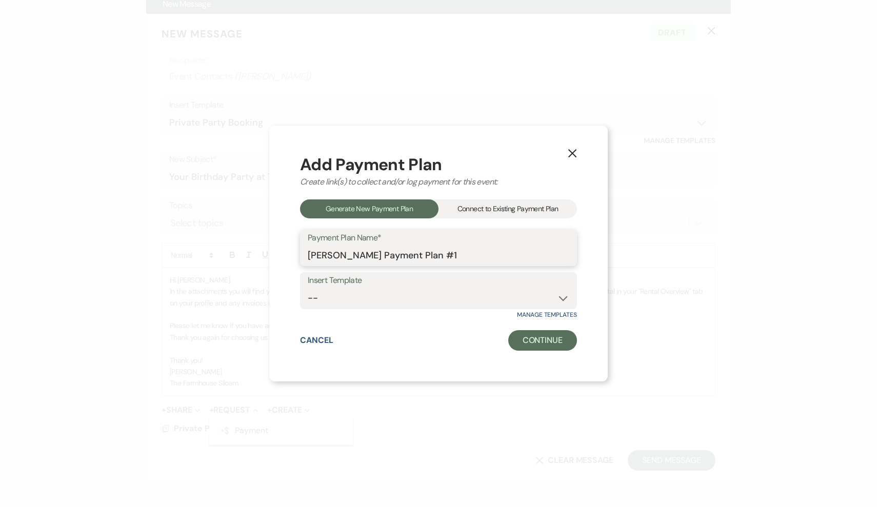
click at [478, 255] on input "[PERSON_NAME] Payment Plan #1" at bounding box center [438, 255] width 261 height 20
drag, startPoint x: 478, startPoint y: 255, endPoint x: 399, endPoint y: 254, distance: 78.5
click at [399, 254] on input "[PERSON_NAME] Payment Plan #1" at bounding box center [438, 255] width 261 height 20
type input "[PERSON_NAME] Reservation Fee"
click at [533, 337] on button "Continue" at bounding box center [542, 340] width 69 height 21
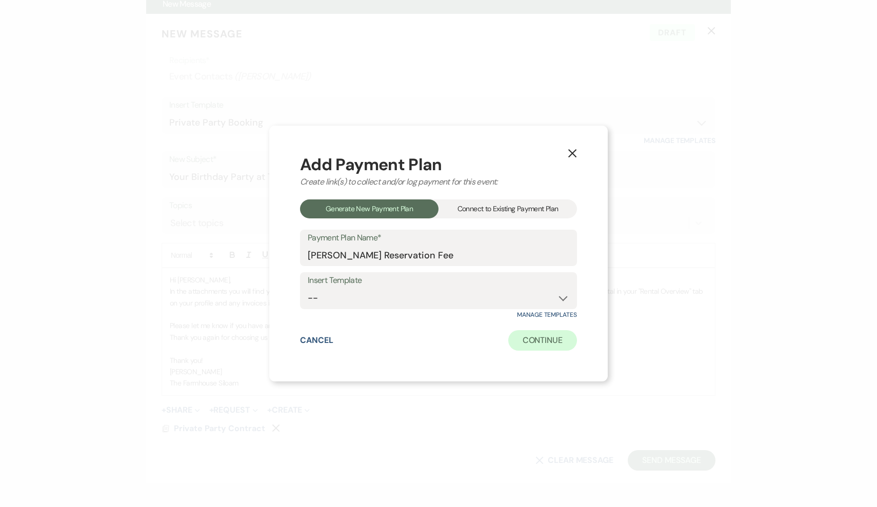
select select "2"
select select "percentage"
select select "false"
select select "client"
select select "weeks"
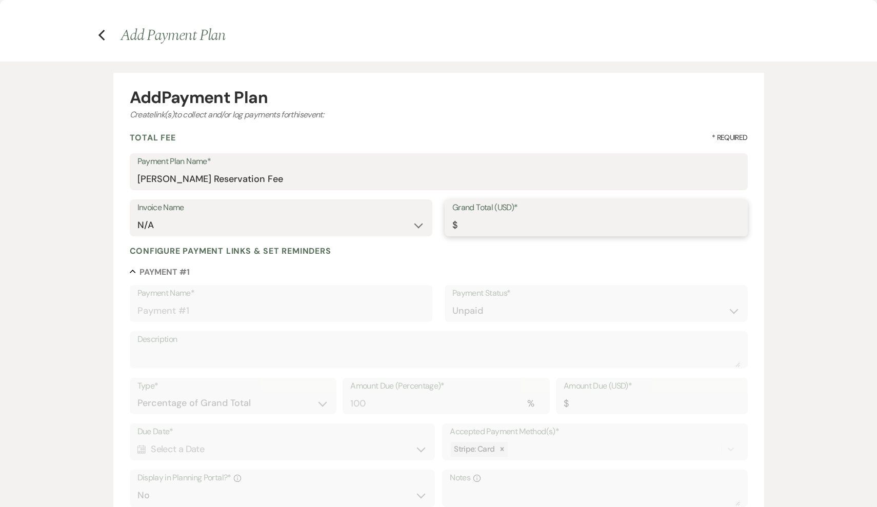
click at [508, 221] on input "Grand Total (USD)*" at bounding box center [596, 225] width 288 height 20
type input "1"
type input "1.00"
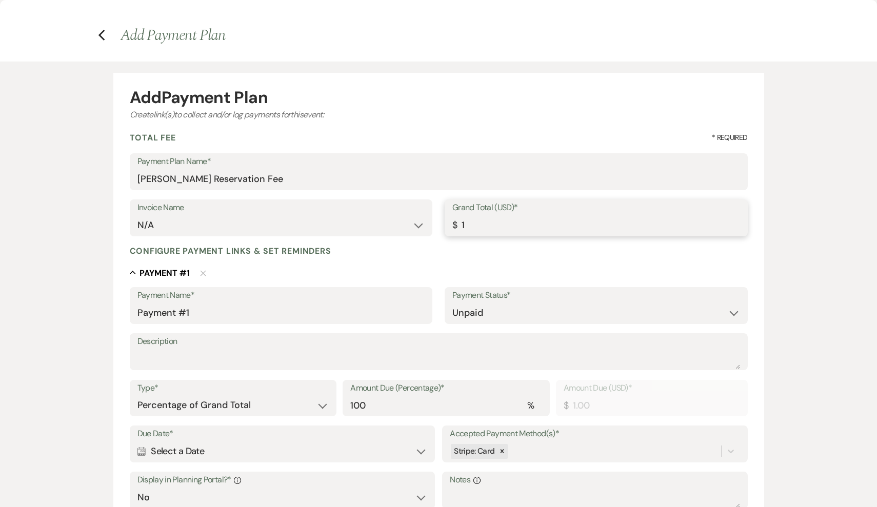
type input "15"
type input "15.00"
type input "150"
type input "150.00"
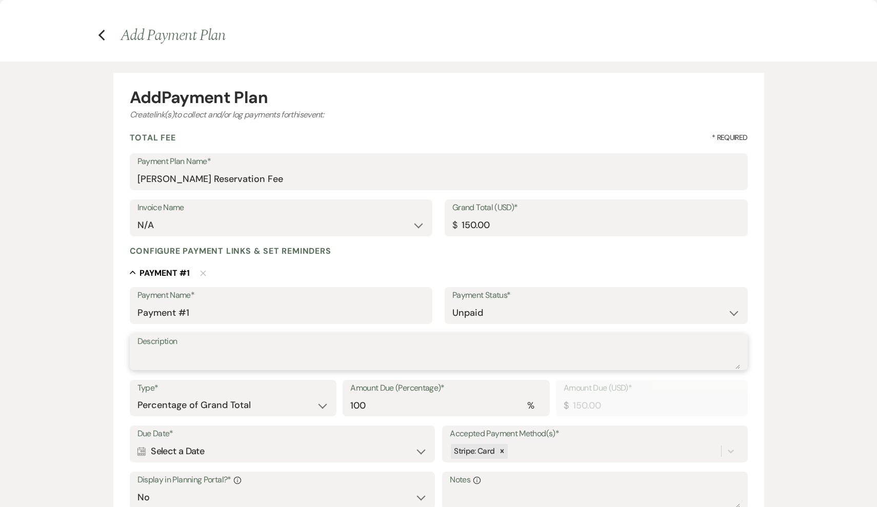
click at [279, 360] on textarea "Description" at bounding box center [438, 359] width 602 height 21
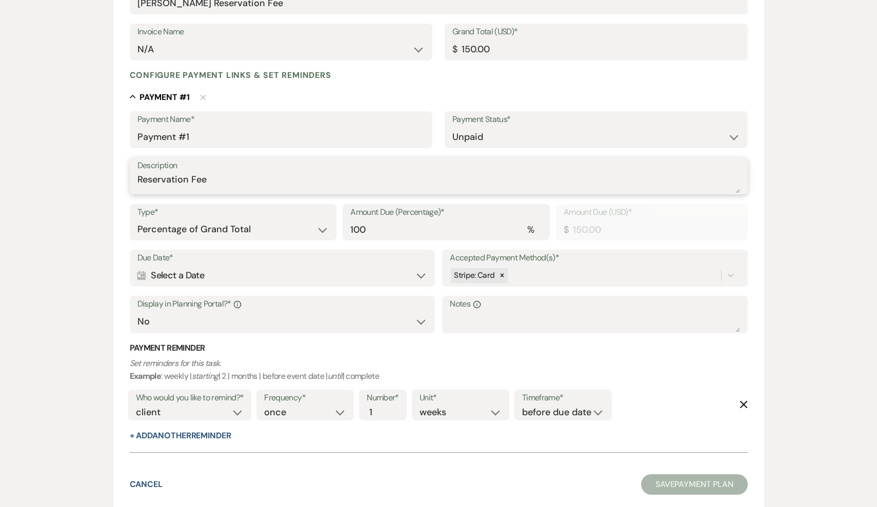
scroll to position [175, 0]
type textarea "Reservation Fee"
click at [298, 272] on div "Calendar Select a Date Expand" at bounding box center [282, 276] width 290 height 20
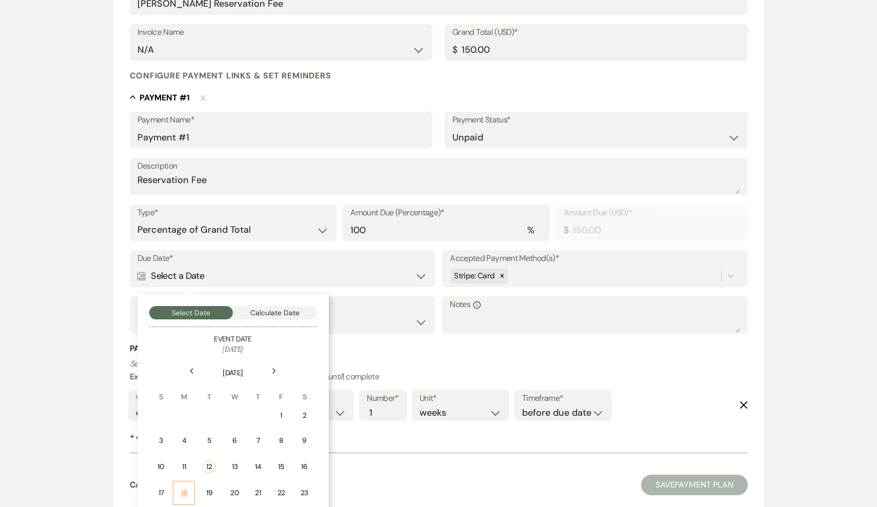
click at [188, 492] on div "18" at bounding box center [183, 493] width 9 height 11
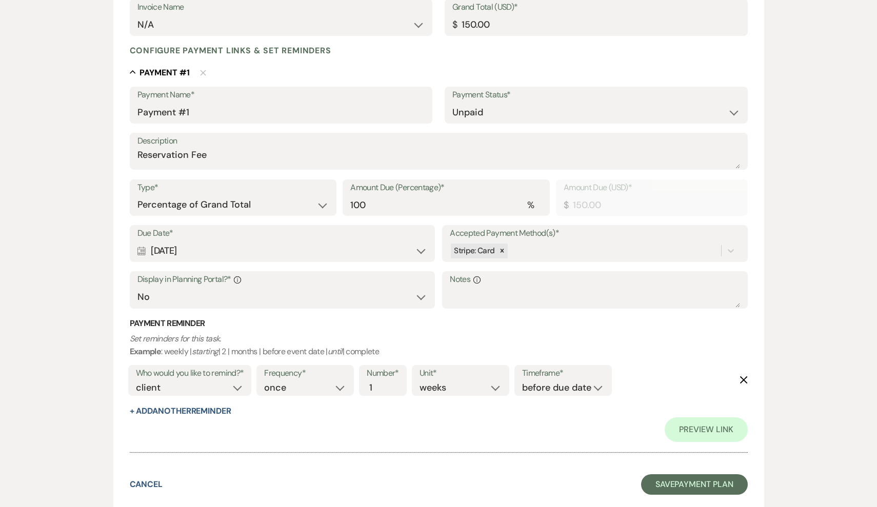
scroll to position [200, 0]
click at [682, 479] on button "Save Payment Plan" at bounding box center [694, 485] width 107 height 21
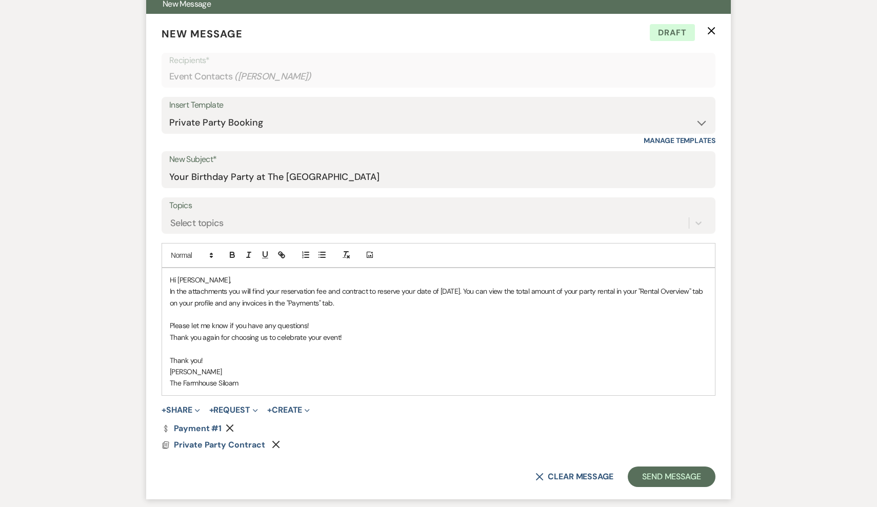
click at [458, 298] on p "In the attachments you will find your reservation fee and contract to reserve y…" at bounding box center [438, 297] width 537 height 23
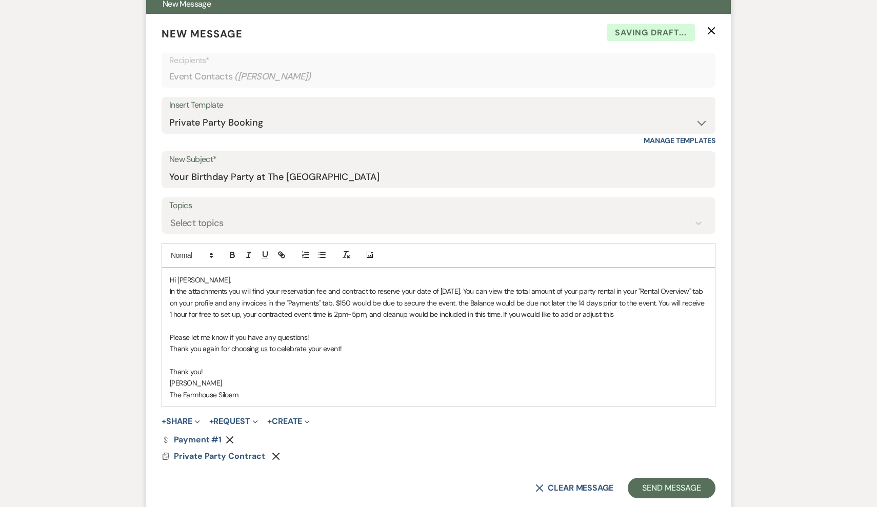
click at [593, 313] on span "In the attachments you will find your reservation fee and contract to reserve y…" at bounding box center [438, 303] width 536 height 32
click at [642, 312] on p "In the attachments you will find your reservation fee and contract to reserve y…" at bounding box center [438, 303] width 537 height 34
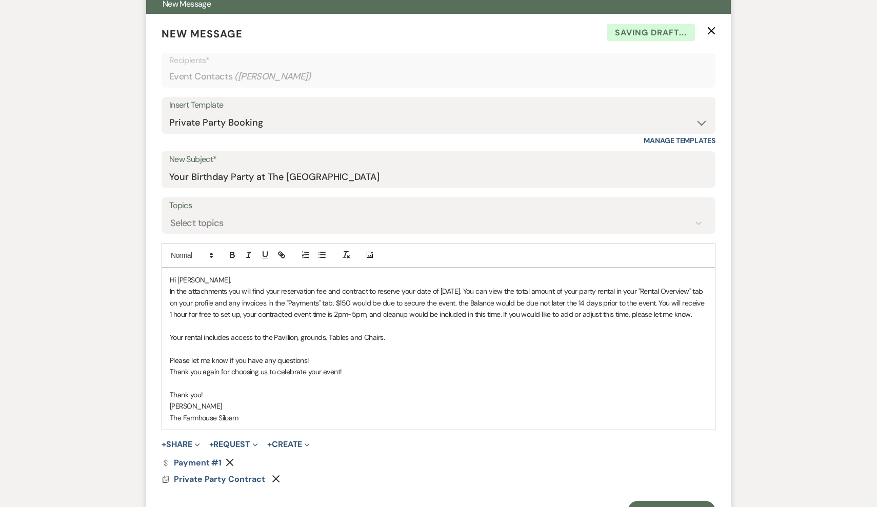
click at [301, 342] on span "Your rental includes access to the Pavillion, grounds, Tables and Chairs." at bounding box center [277, 337] width 215 height 9
click at [369, 342] on span "Your rental includes access to the pavilion, grounds, Tables and Chairs." at bounding box center [277, 337] width 214 height 9
drag, startPoint x: 325, startPoint y: 348, endPoint x: 274, endPoint y: 349, distance: 50.8
click at [274, 342] on span "Your rental includes access to the pavilion, grounds, Tables and Chairs." at bounding box center [277, 337] width 214 height 9
click at [408, 343] on p "Your rental includes access to the Pavilion, Grounds,, Tables and Chairs." at bounding box center [438, 337] width 537 height 11
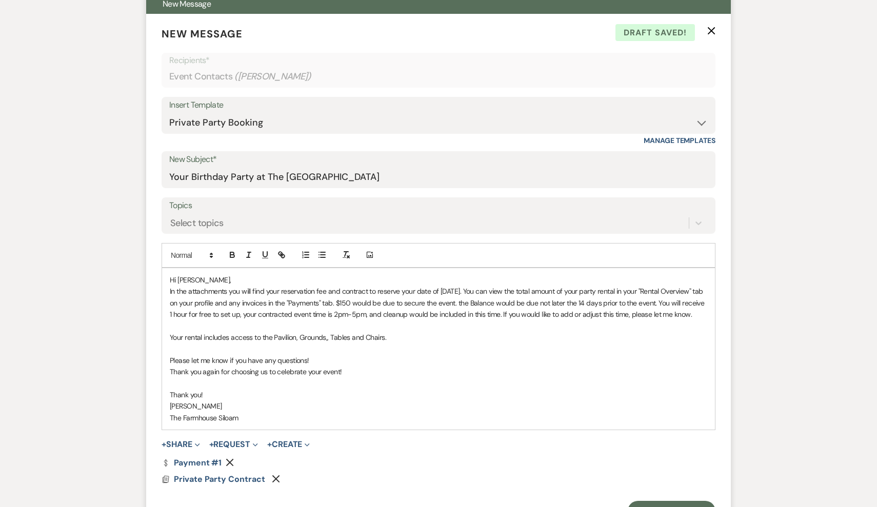
click at [328, 342] on span "Your rental includes access to the Pavilion, Grounds,, Tables and Chairs." at bounding box center [278, 337] width 216 height 9
click at [394, 343] on p "Your rental includes access to the Pavilion, Grounds, Tables and Chairs." at bounding box center [438, 337] width 537 height 11
click at [451, 342] on span "Your rental includes access to the Pavilion, Grounds, Tables and Chairs. If you…" at bounding box center [331, 337] width 322 height 9
click at [514, 351] on p at bounding box center [438, 348] width 537 height 11
click at [488, 342] on span "Your rental includes access to the Pavilion, Grounds, Tables and Chairs. If you…" at bounding box center [332, 337] width 324 height 9
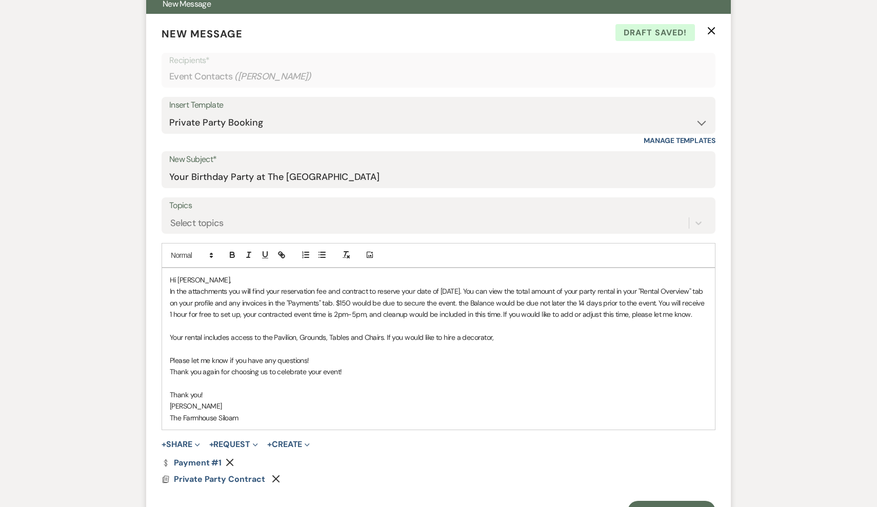
click at [498, 343] on p "Your rental includes access to the Pavilion, Grounds, Tables and Chairs. If you…" at bounding box center [438, 337] width 537 height 11
click at [490, 342] on span "Your rental includes access to the Pavilion, Grounds, Tables and Chairs. If you…" at bounding box center [424, 337] width 508 height 9
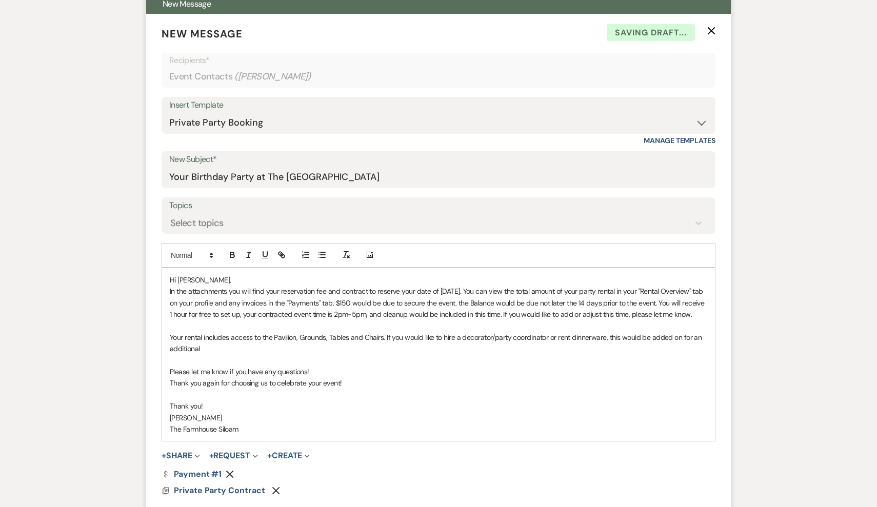
click at [355, 355] on p "Your rental includes access to the Pavilion, Grounds, Tables and Chairs. If you…" at bounding box center [438, 343] width 537 height 23
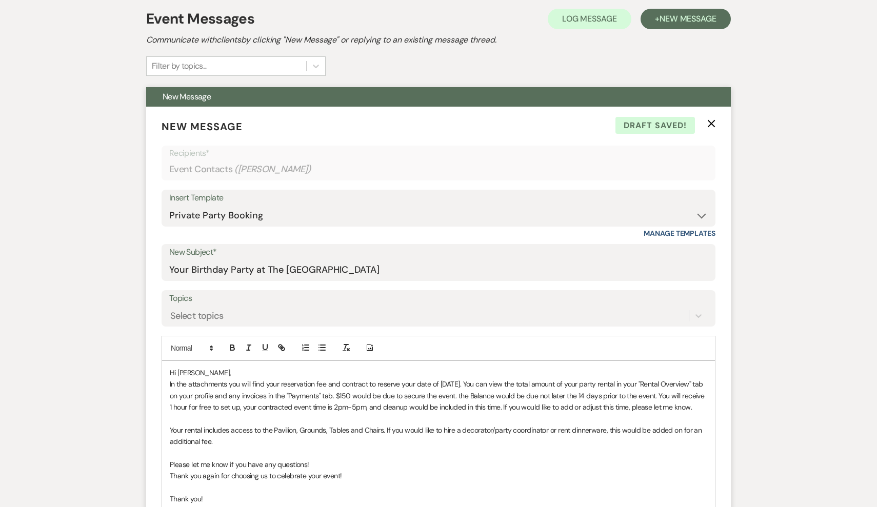
scroll to position [294, 0]
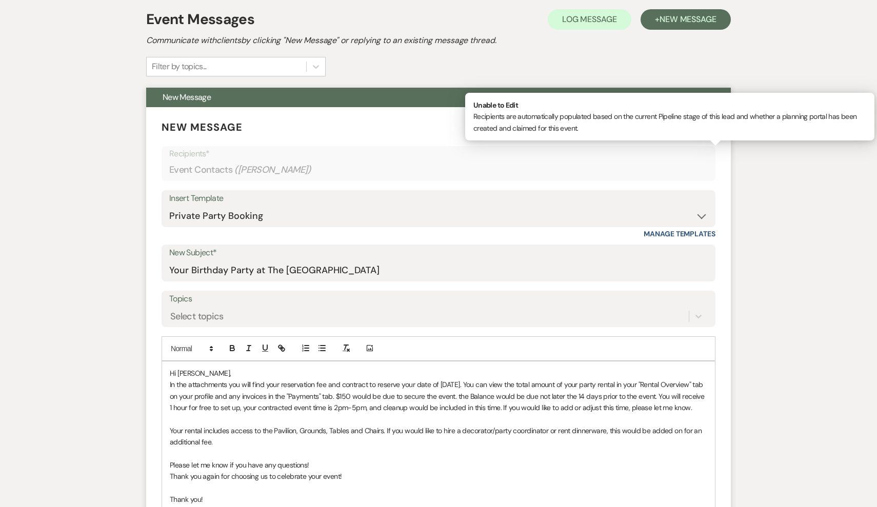
click at [588, 156] on p "Recipients*" at bounding box center [438, 153] width 538 height 13
click at [586, 160] on div "Event Contacts ( [PERSON_NAME] )" at bounding box center [438, 170] width 538 height 20
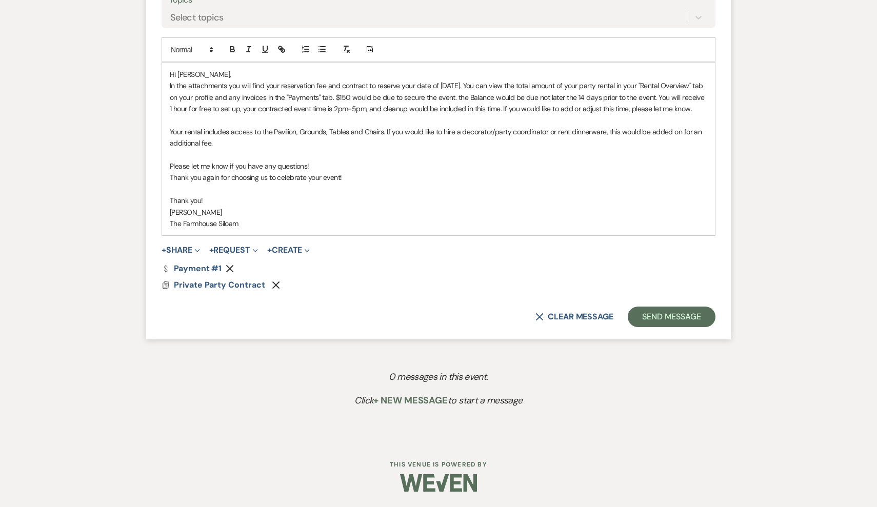
scroll to position [598, 0]
click at [687, 309] on button "Send Message" at bounding box center [672, 317] width 88 height 21
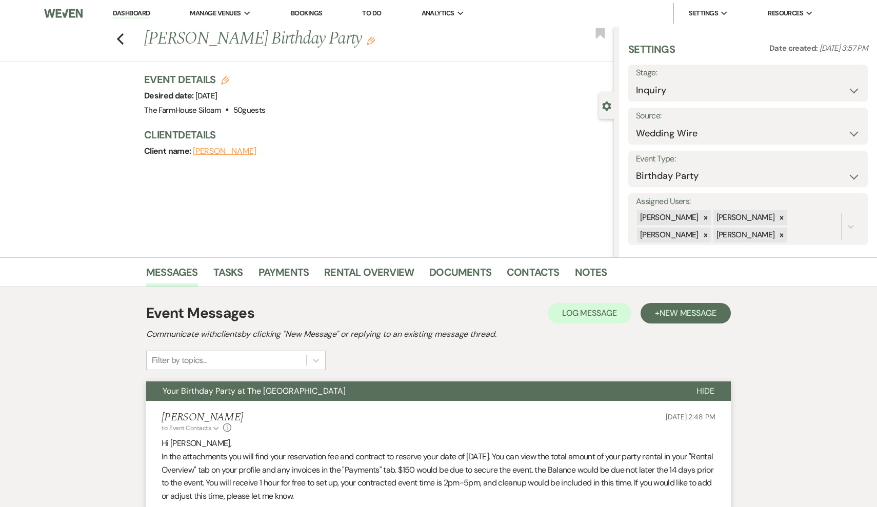
scroll to position [0, 0]
click at [123, 37] on icon "Previous" at bounding box center [120, 39] width 8 height 12
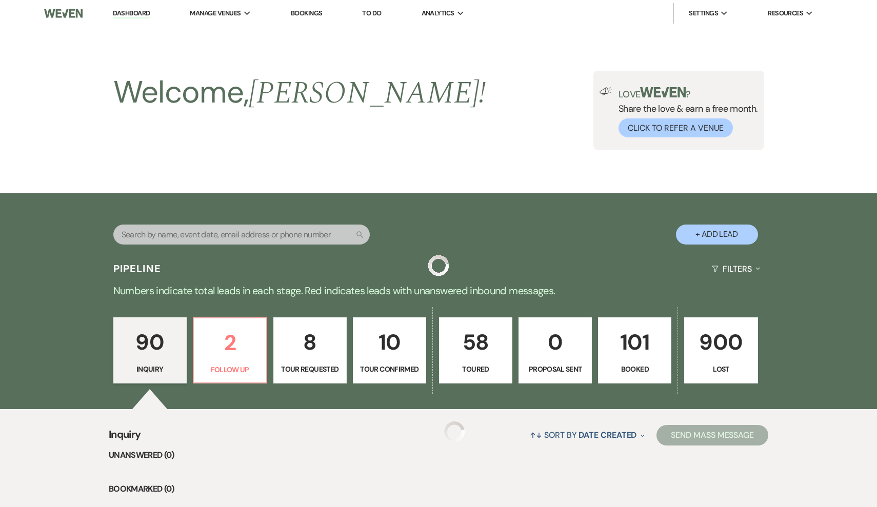
scroll to position [387, 0]
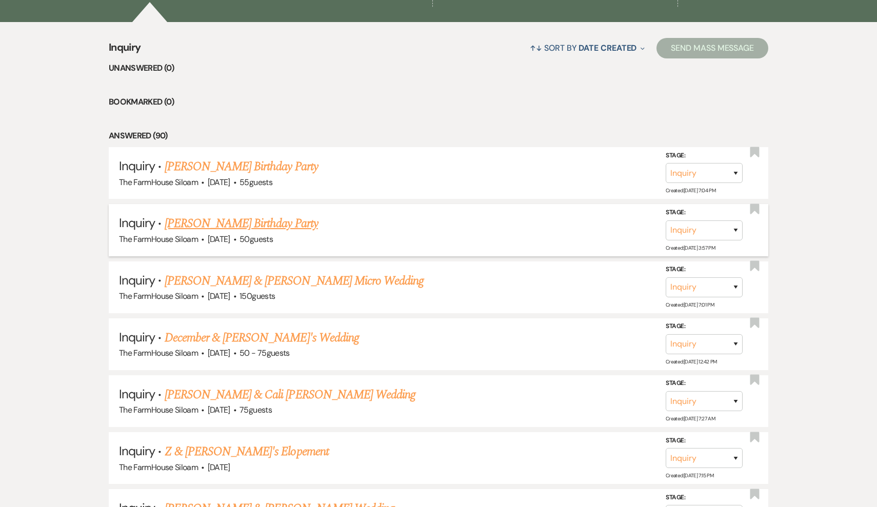
click at [253, 218] on link "[PERSON_NAME] Birthday Party" at bounding box center [241, 223] width 153 height 18
select select "3"
select select "4"
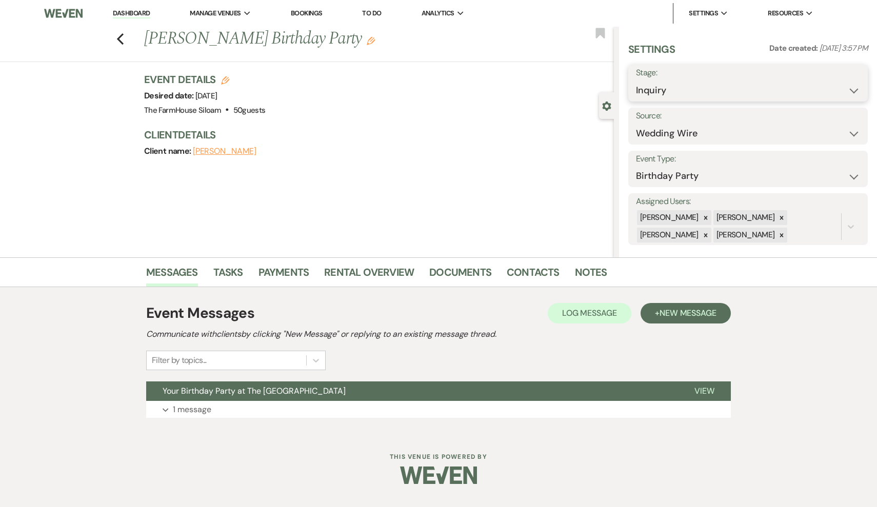
select select "6"
click at [846, 79] on button "Save" at bounding box center [842, 83] width 51 height 21
click at [118, 39] on use "button" at bounding box center [120, 38] width 7 height 11
select select "6"
